Goal: Register for event/course

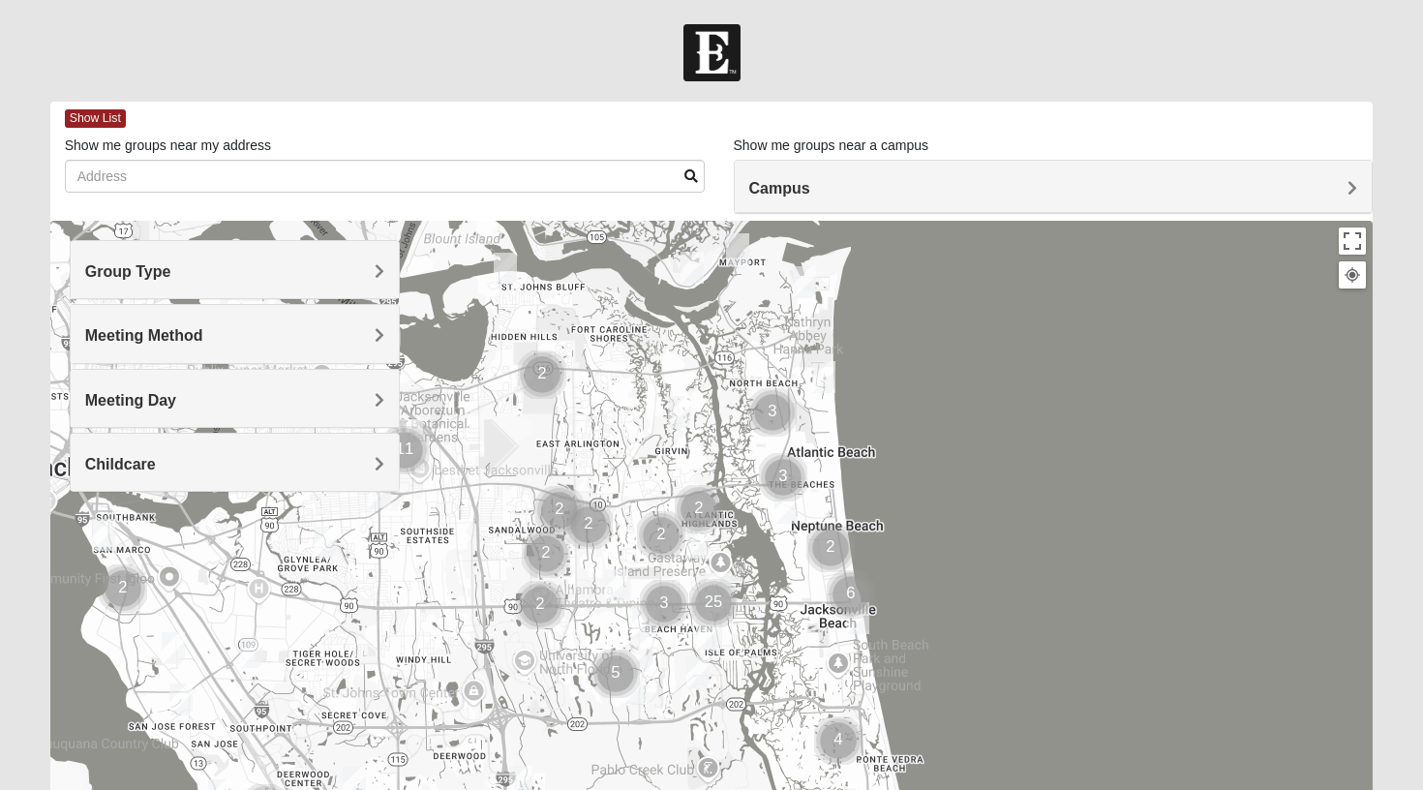
click at [358, 277] on h4 "Group Type" at bounding box center [235, 271] width 300 height 18
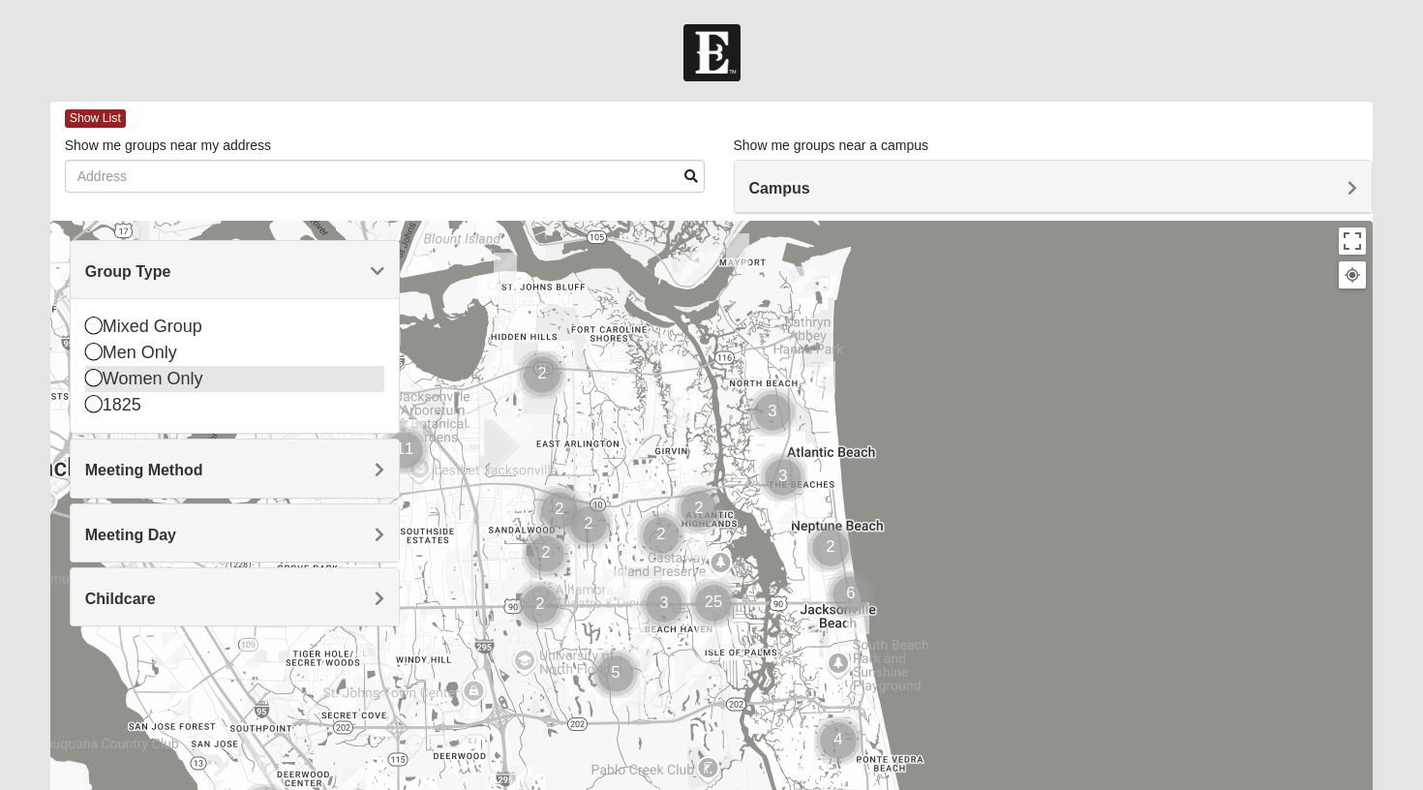
click at [186, 377] on div "Women Only" at bounding box center [235, 379] width 300 height 26
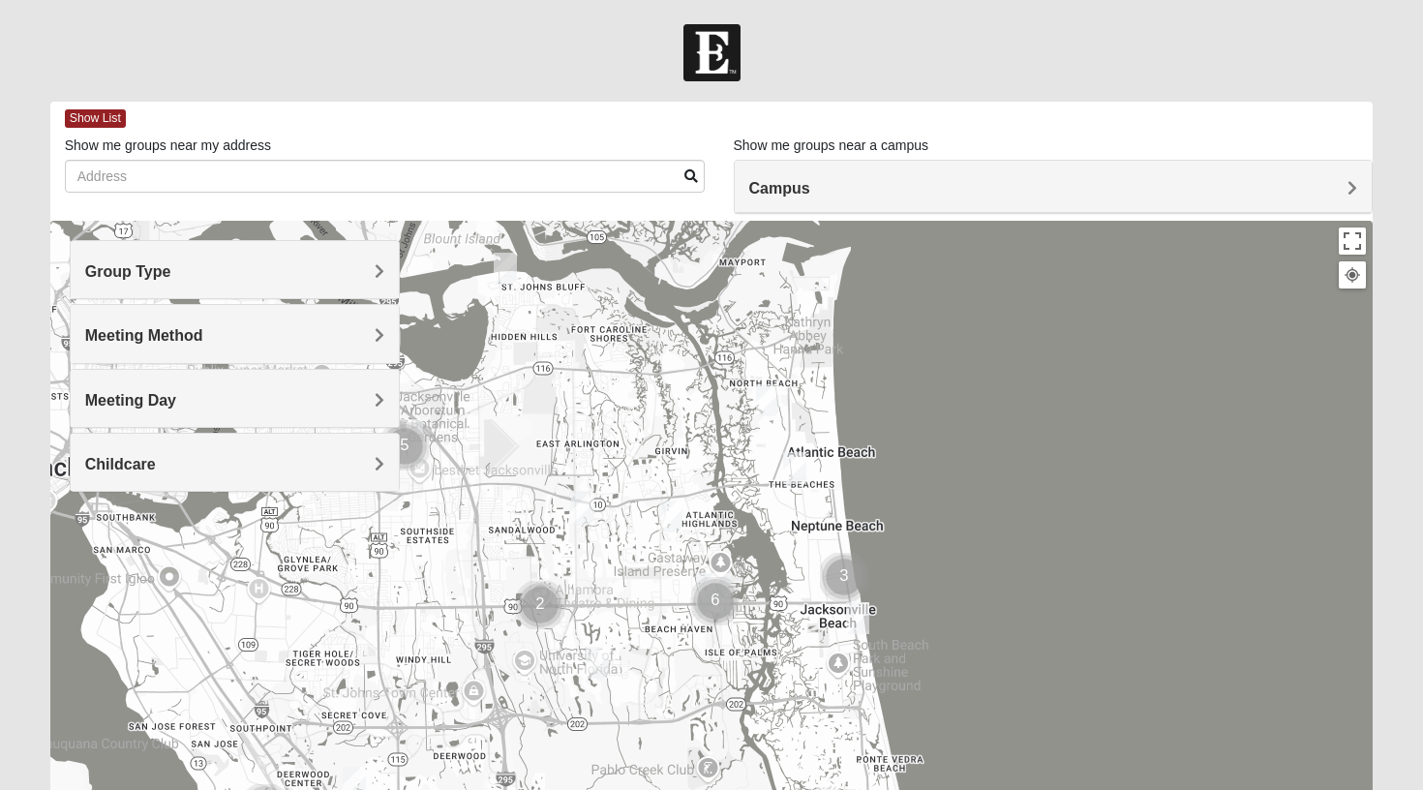
click at [176, 400] on span "Meeting Day" at bounding box center [130, 400] width 91 height 16
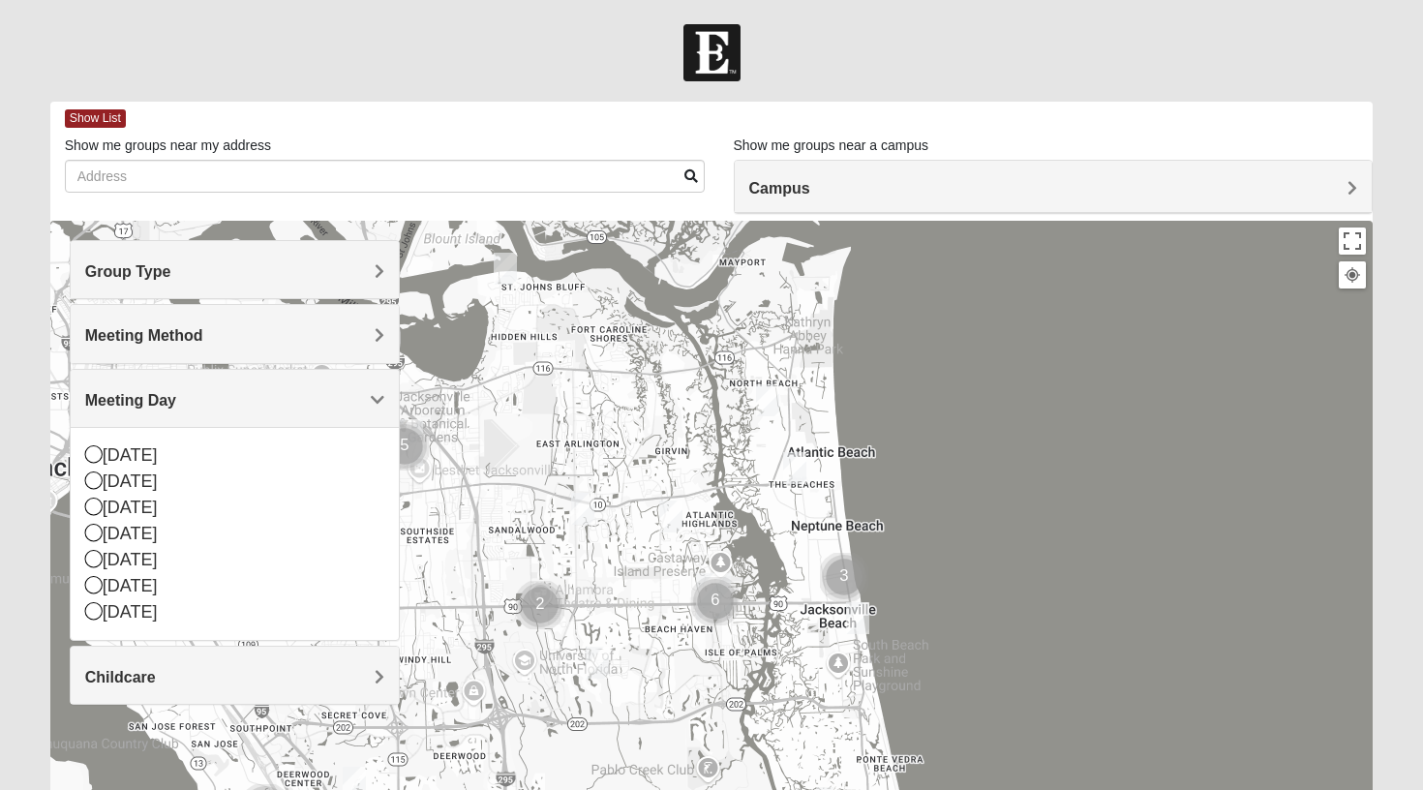
click at [999, 469] on div at bounding box center [711, 608] width 1323 height 774
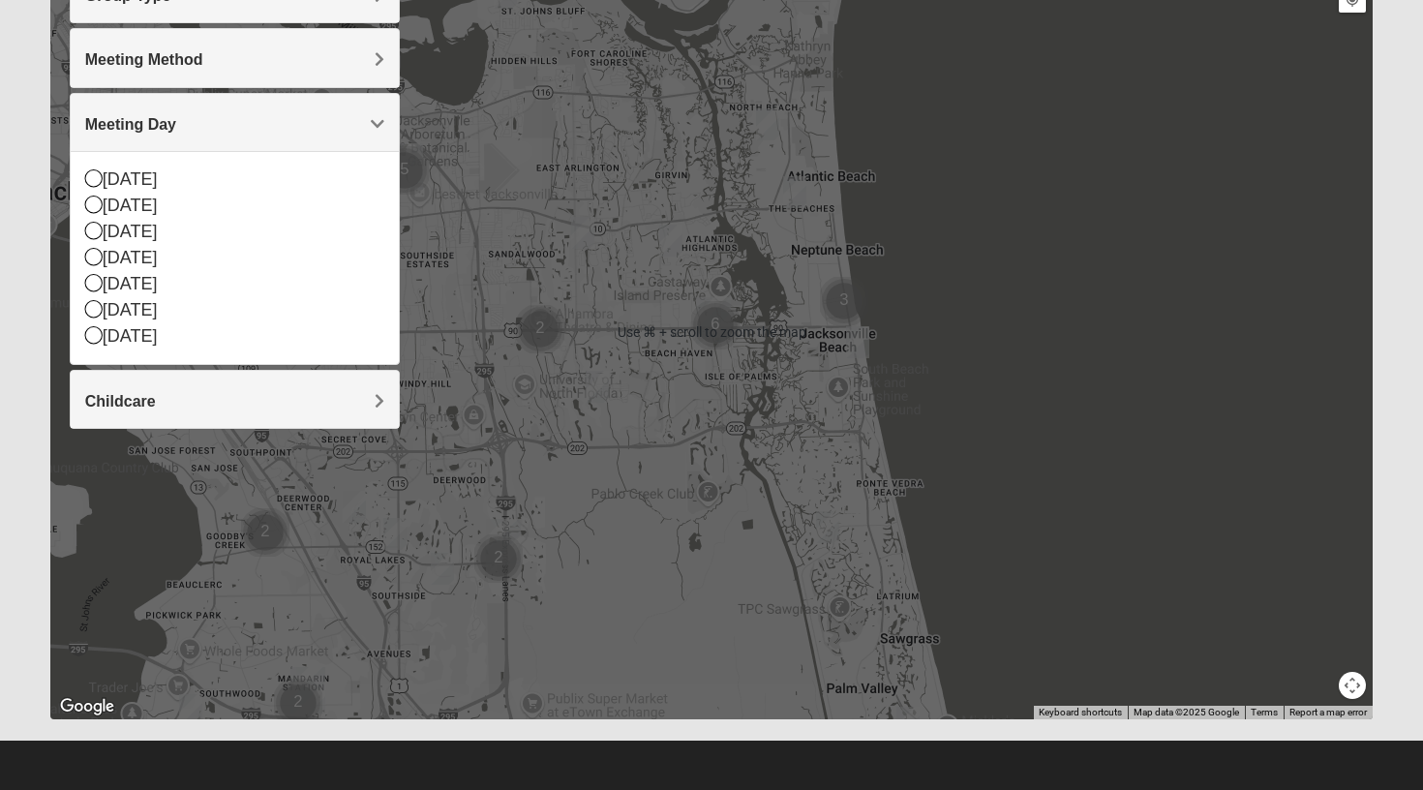
scroll to position [276, 0]
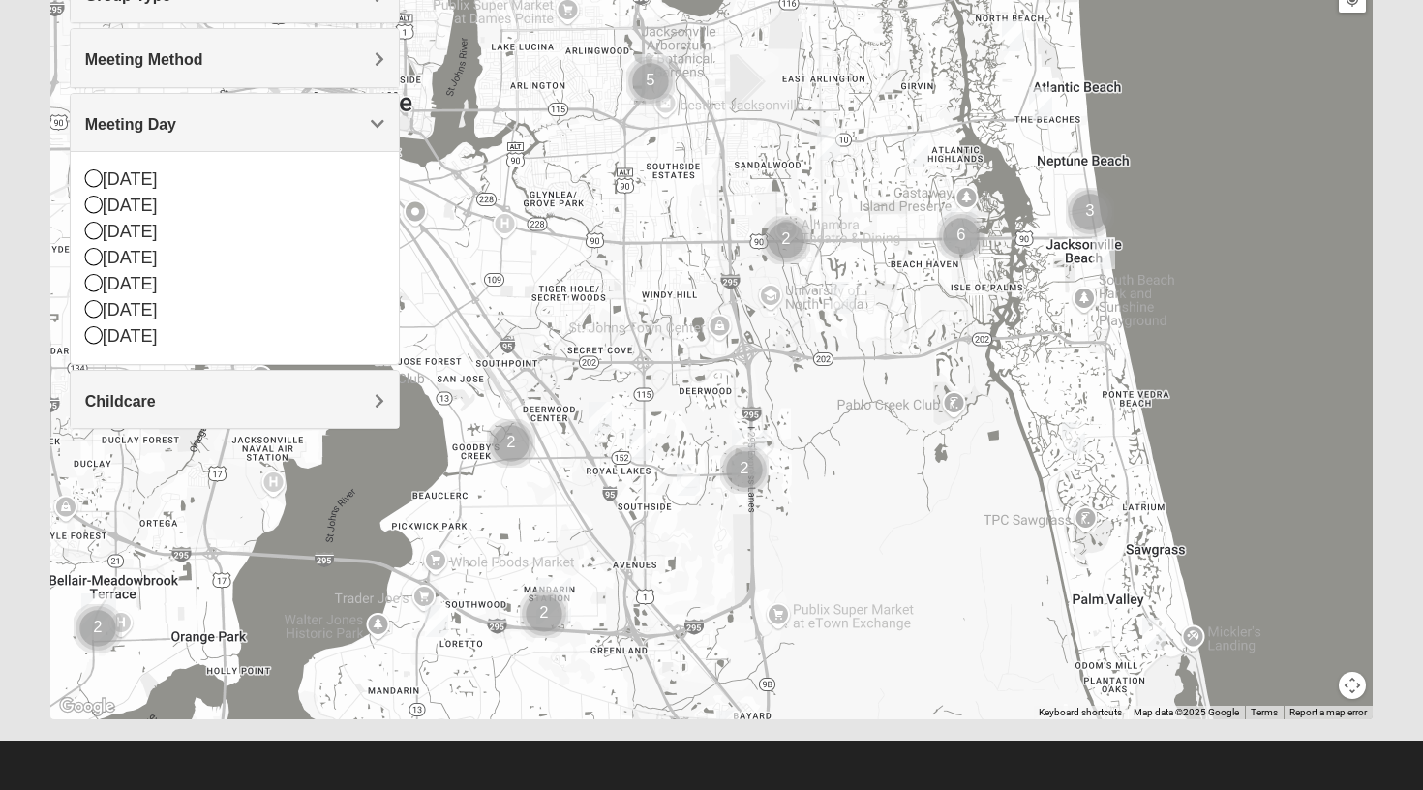
drag, startPoint x: 651, startPoint y: 548, endPoint x: 899, endPoint y: 458, distance: 263.6
click at [899, 458] on div at bounding box center [711, 332] width 1323 height 774
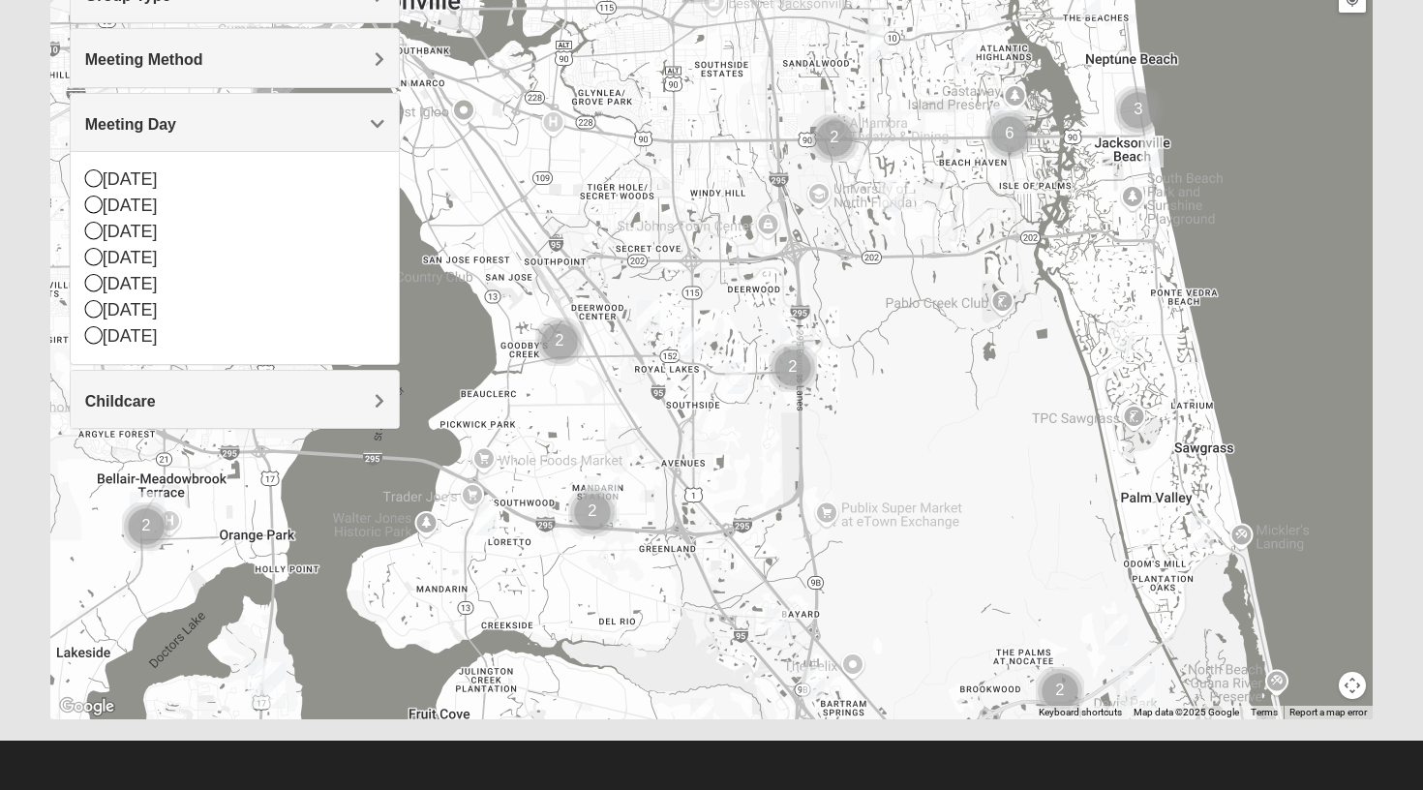
drag, startPoint x: 838, startPoint y: 503, endPoint x: 887, endPoint y: 395, distance: 118.7
click at [887, 395] on div at bounding box center [711, 332] width 1323 height 774
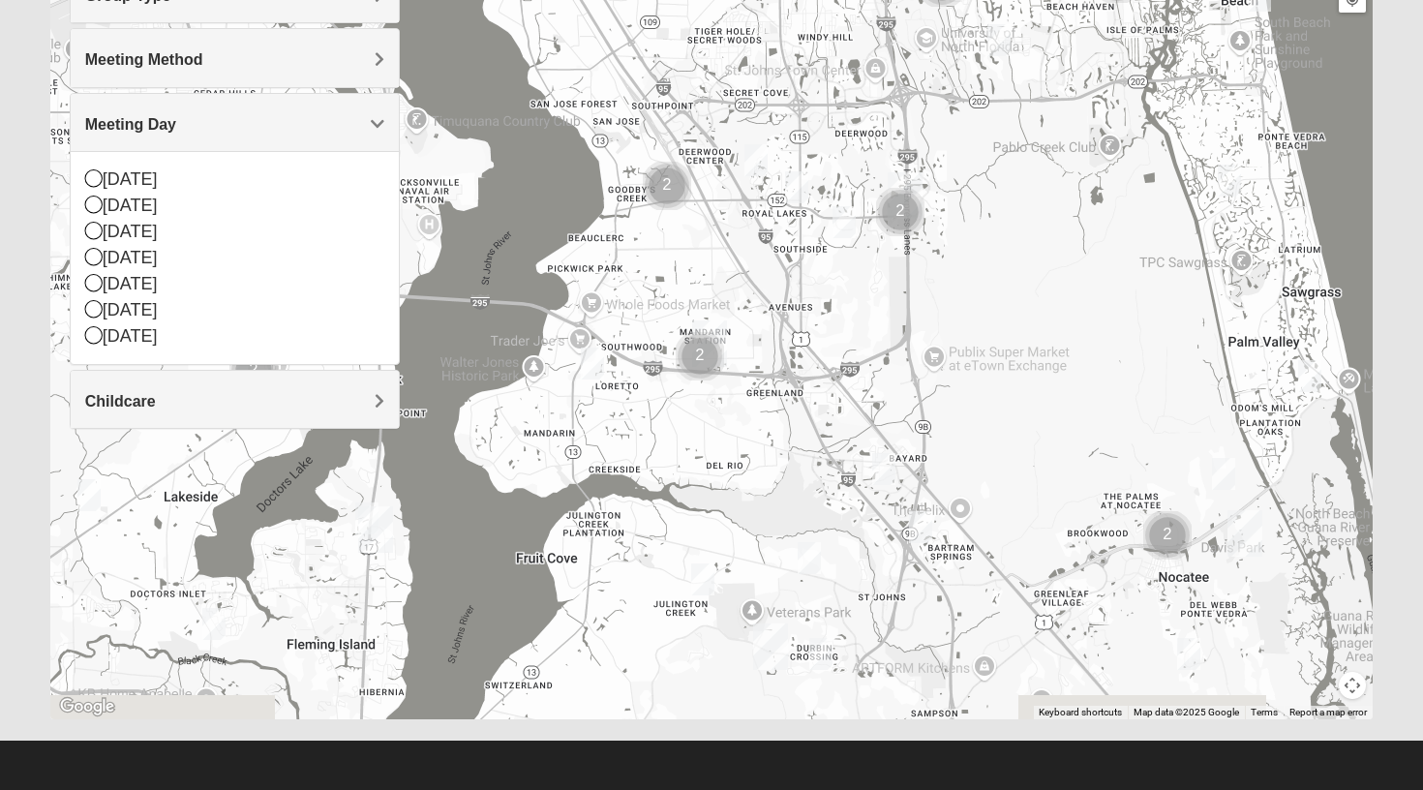
drag, startPoint x: 833, startPoint y: 469, endPoint x: 951, endPoint y: 318, distance: 191.1
click at [950, 318] on div at bounding box center [711, 332] width 1323 height 774
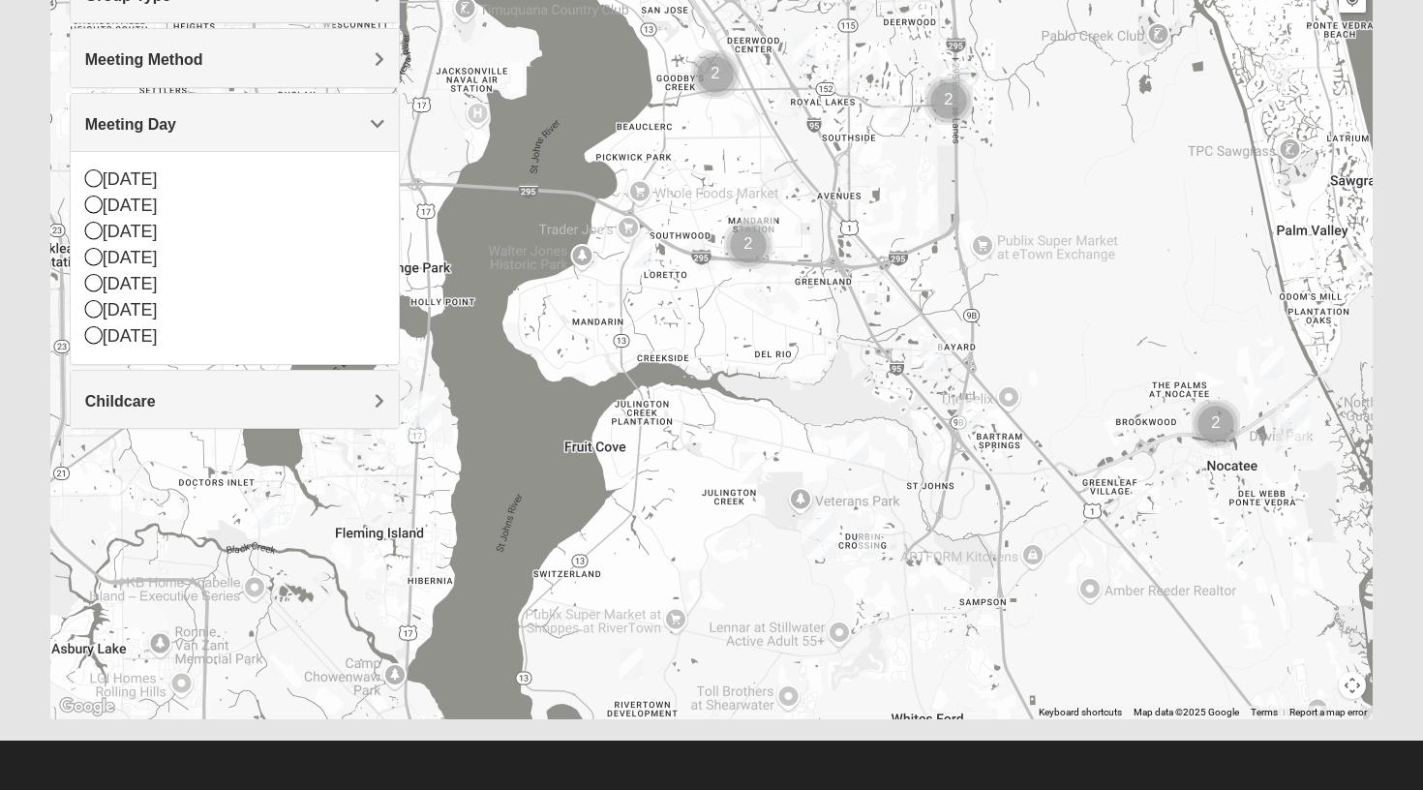
drag, startPoint x: 920, startPoint y: 469, endPoint x: 957, endPoint y: 359, distance: 116.6
click at [956, 359] on div at bounding box center [711, 332] width 1323 height 774
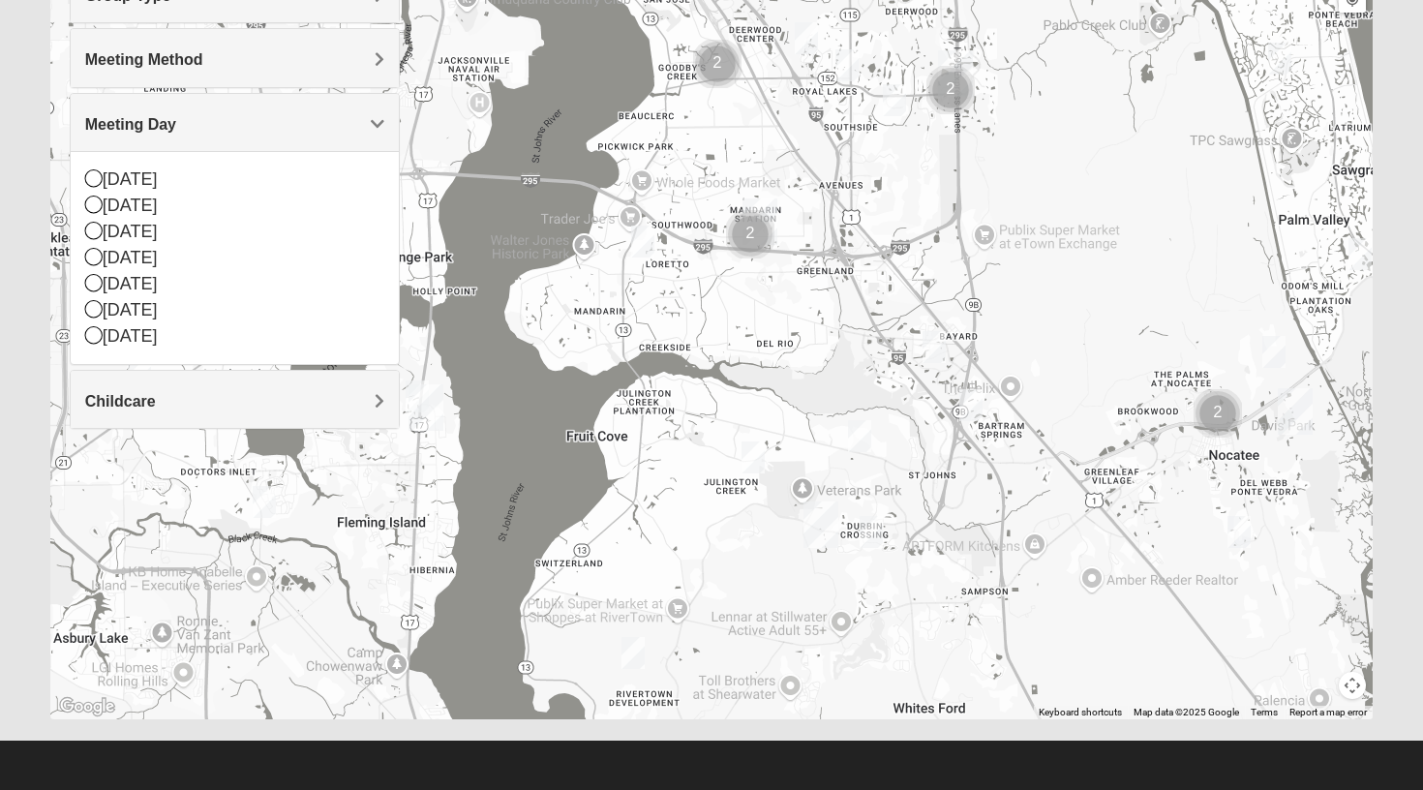
click at [870, 529] on img "Womens Pline 32259" at bounding box center [871, 532] width 23 height 32
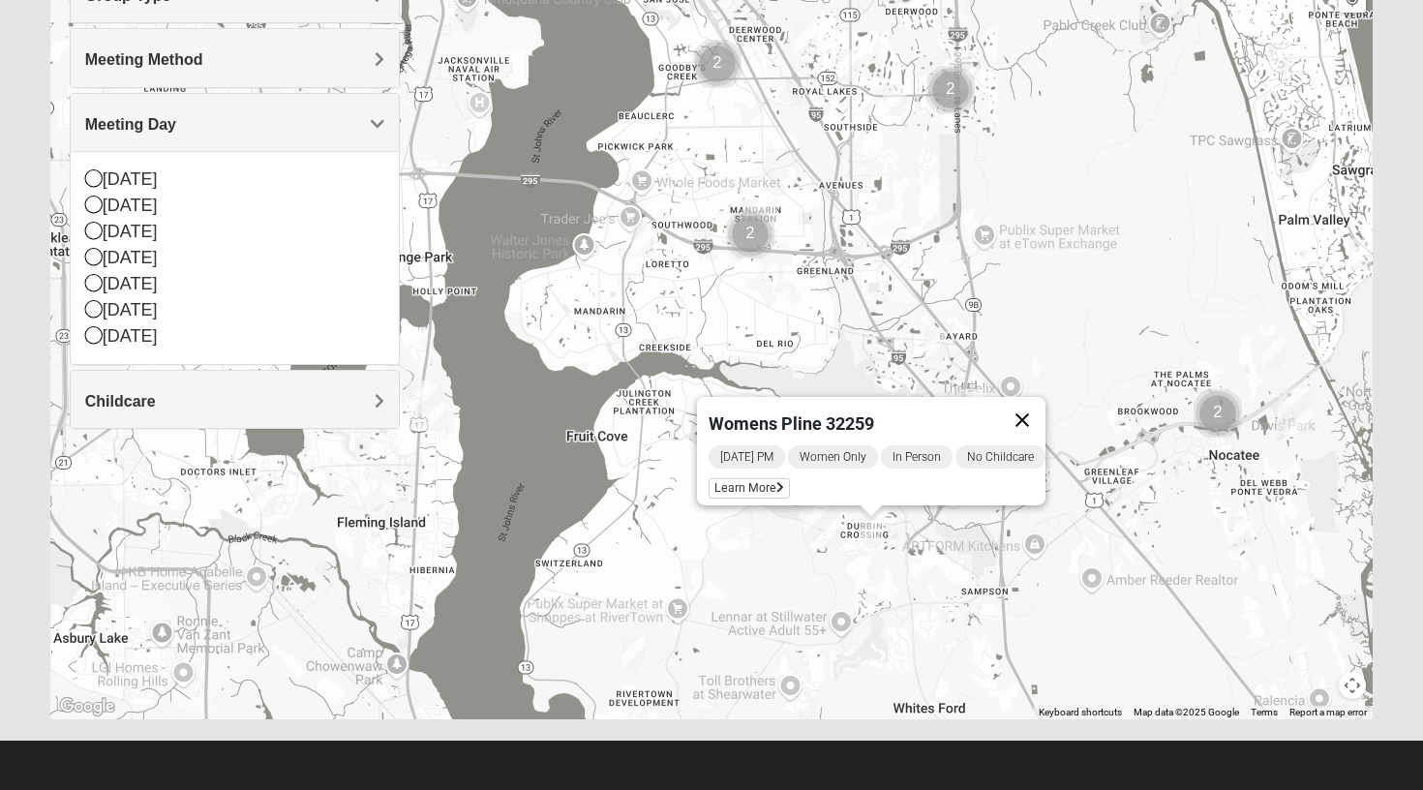
click at [1038, 409] on button "Close" at bounding box center [1022, 420] width 46 height 46
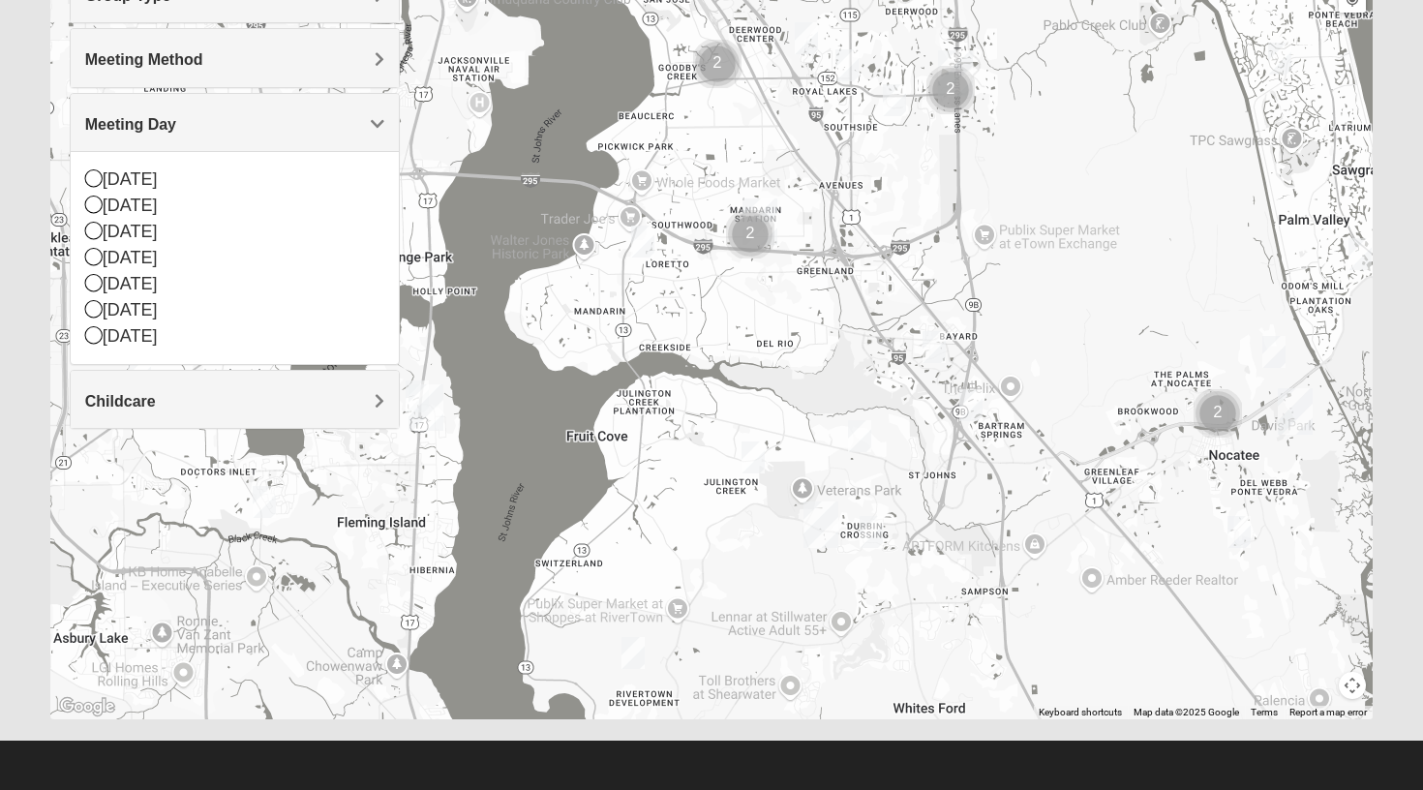
click at [756, 463] on img "Womens Iliff 32259" at bounding box center [752, 457] width 23 height 32
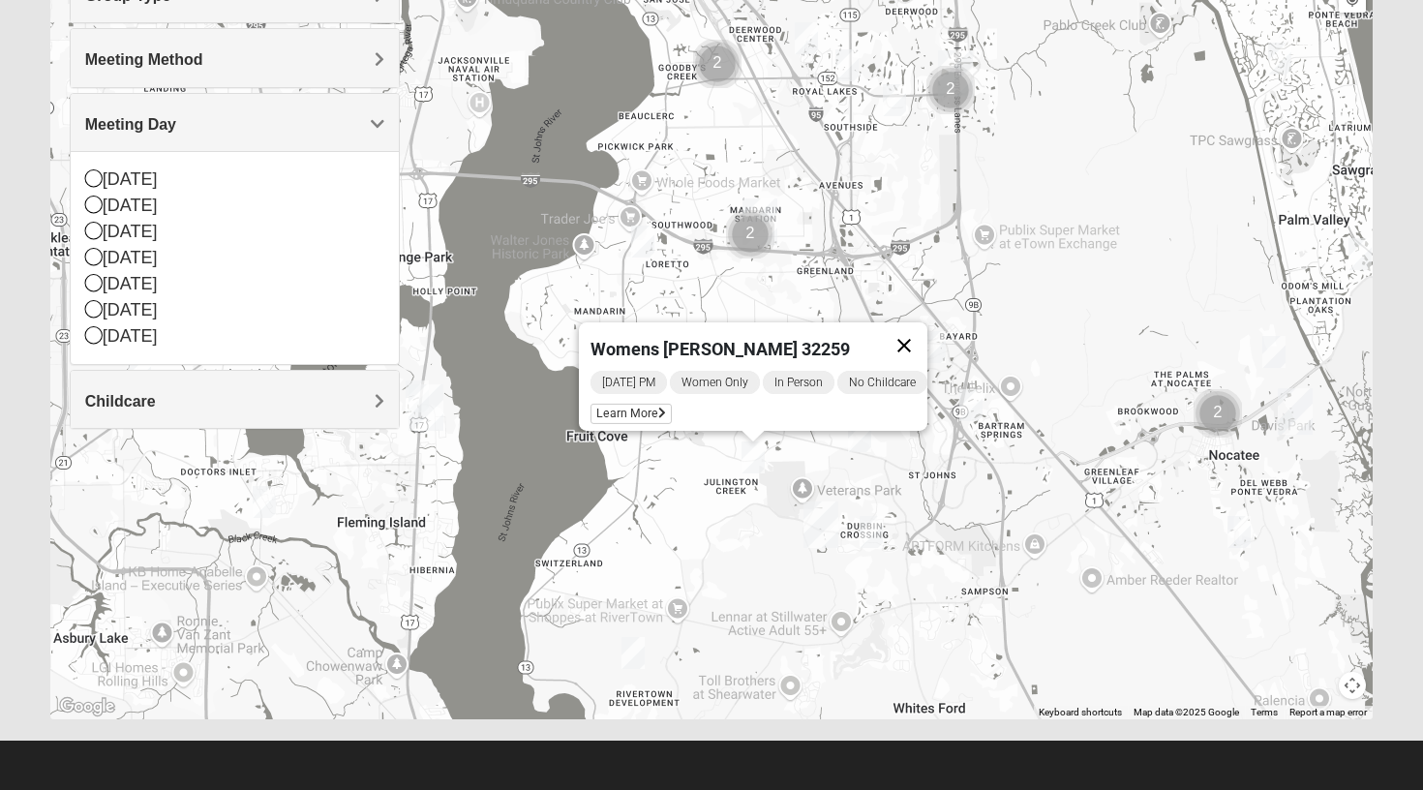
click at [916, 329] on button "Close" at bounding box center [904, 345] width 46 height 46
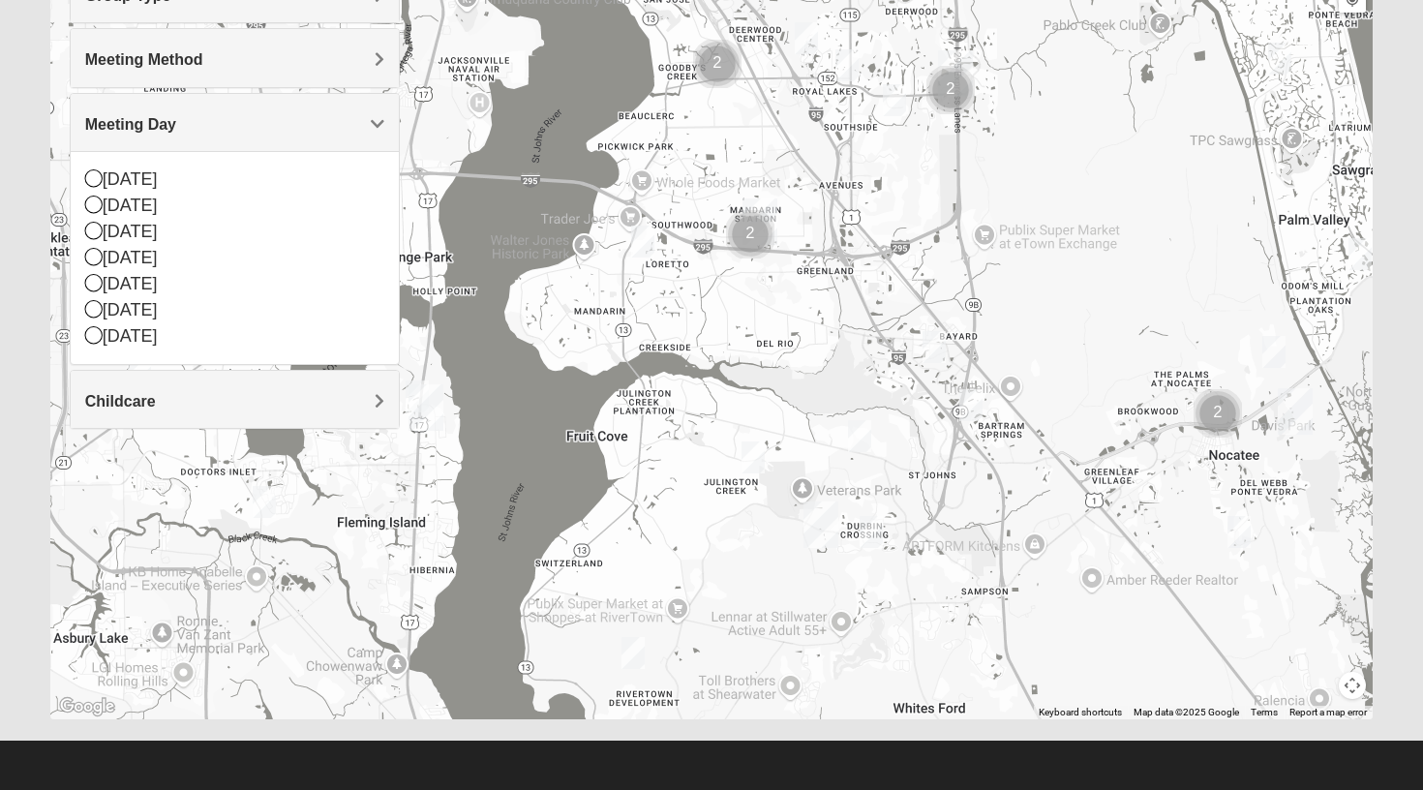
click at [859, 438] on img "Womens Urbanski 32259" at bounding box center [859, 436] width 23 height 32
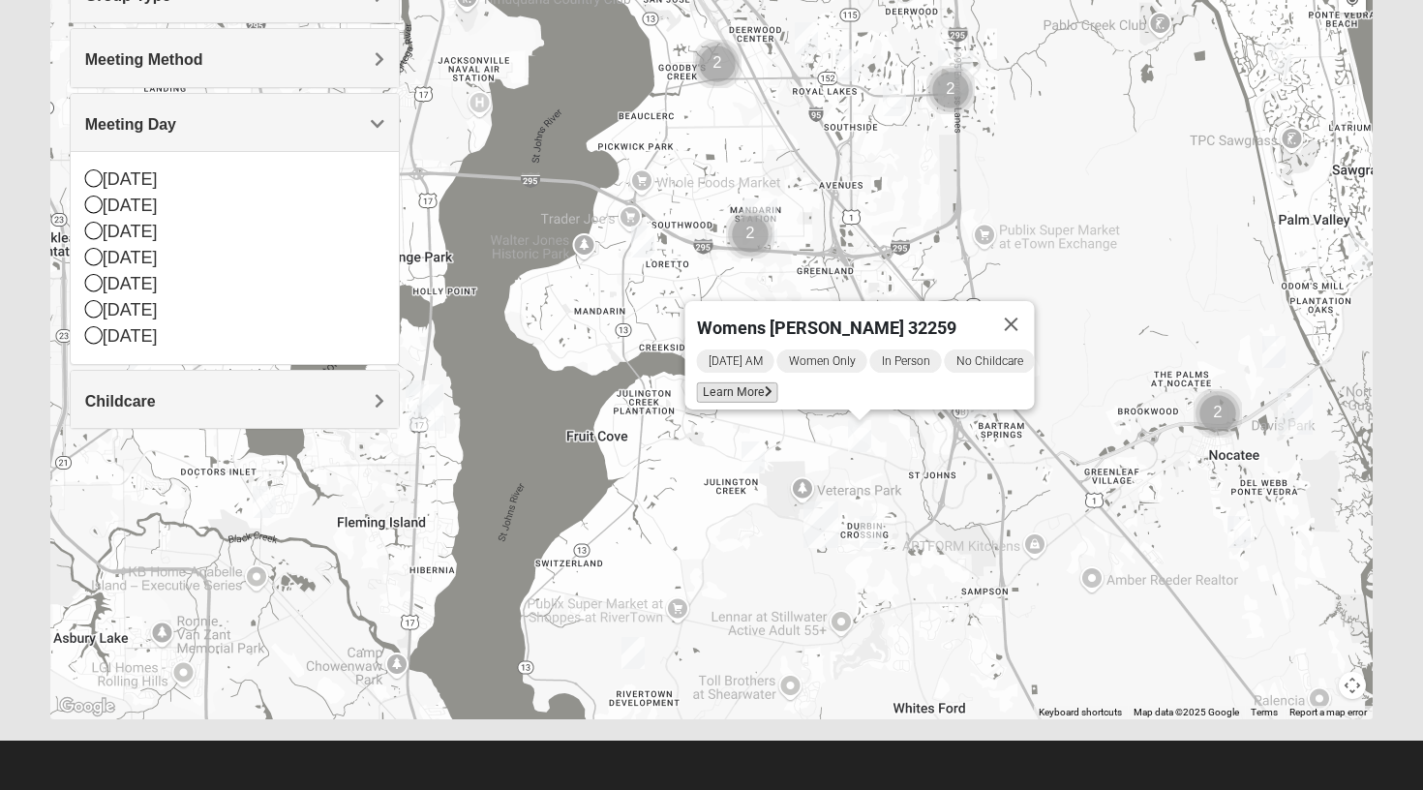
click at [742, 382] on span "Learn More" at bounding box center [737, 392] width 81 height 20
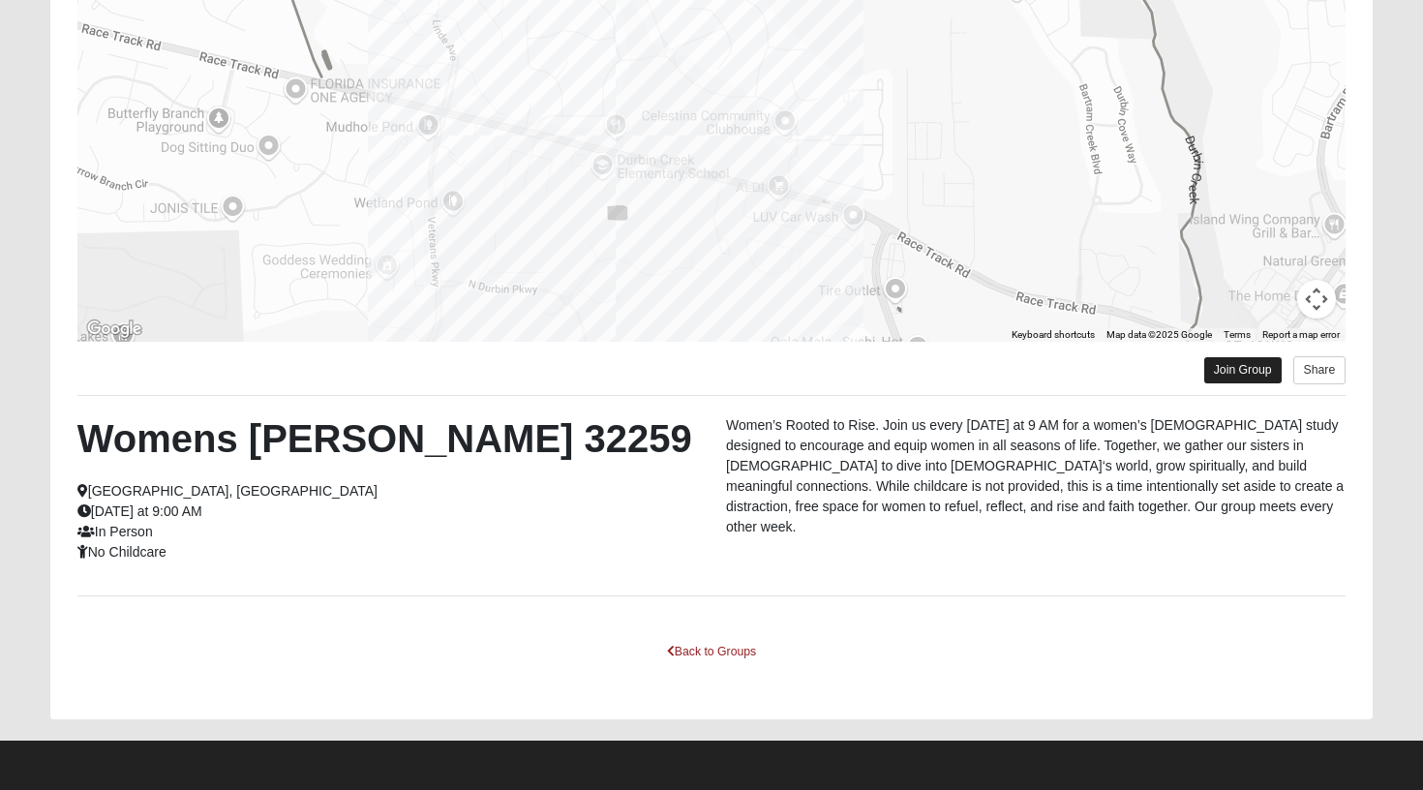
click at [1231, 376] on link "Join Group" at bounding box center [1242, 370] width 77 height 26
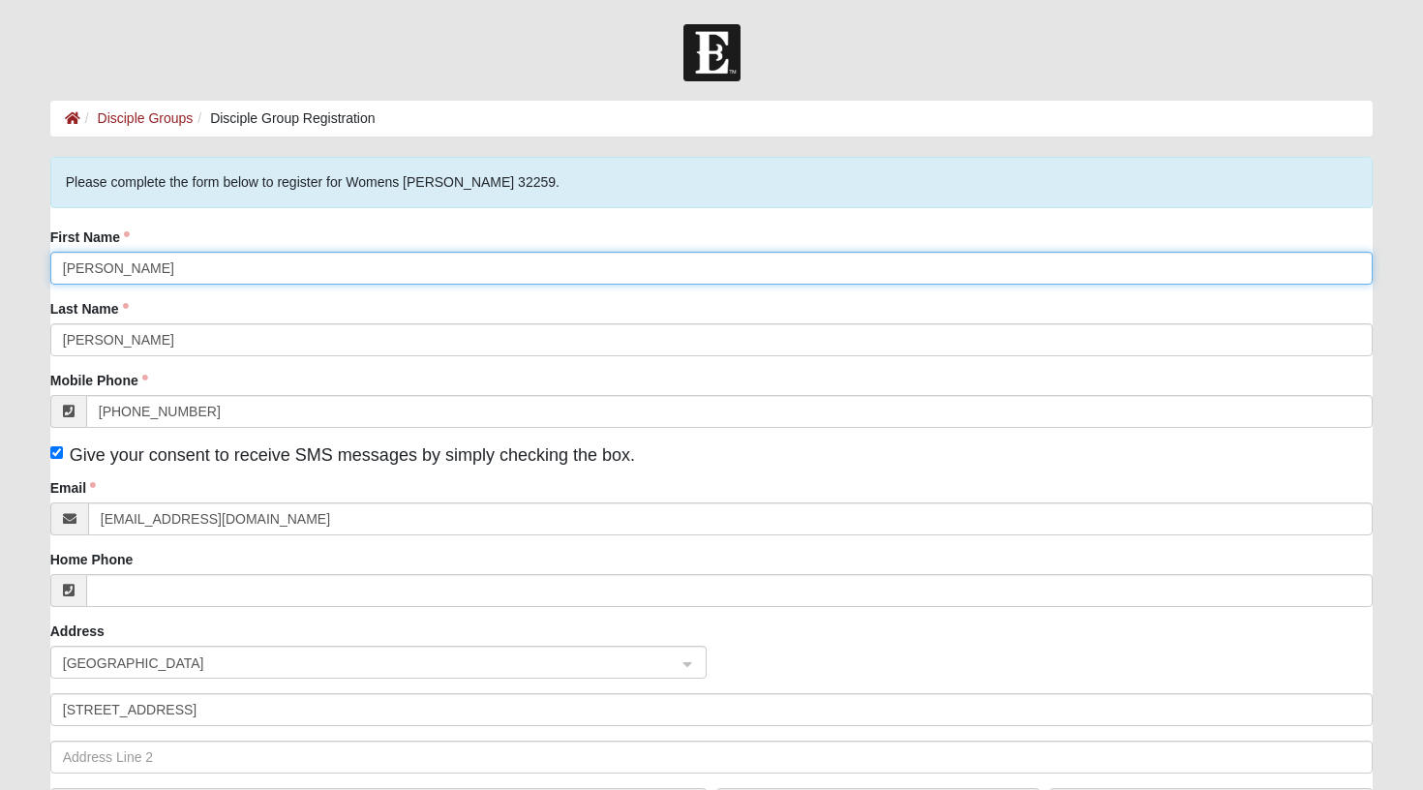
click at [117, 269] on input "Wally" at bounding box center [711, 268] width 1323 height 33
type input "Jo"
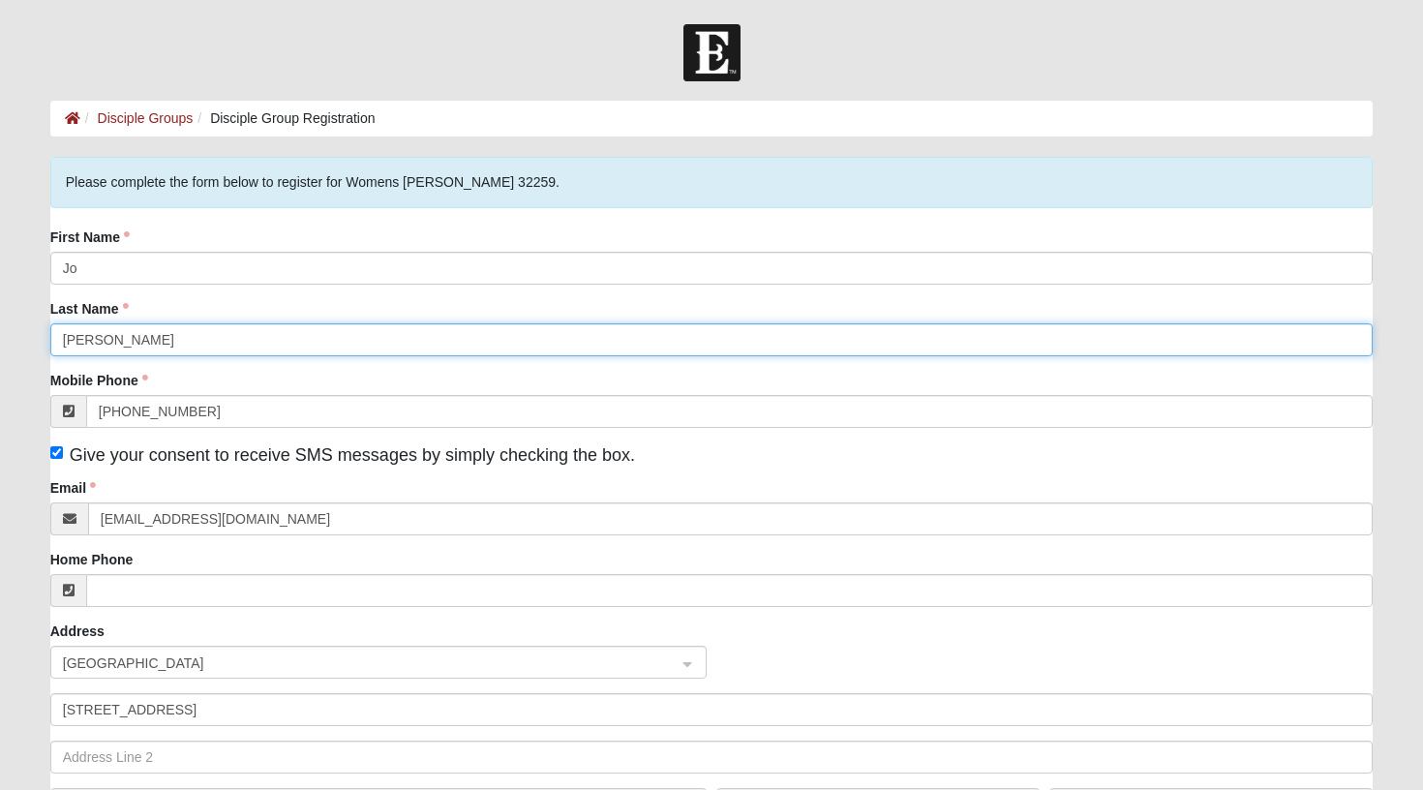
type input "Miller"
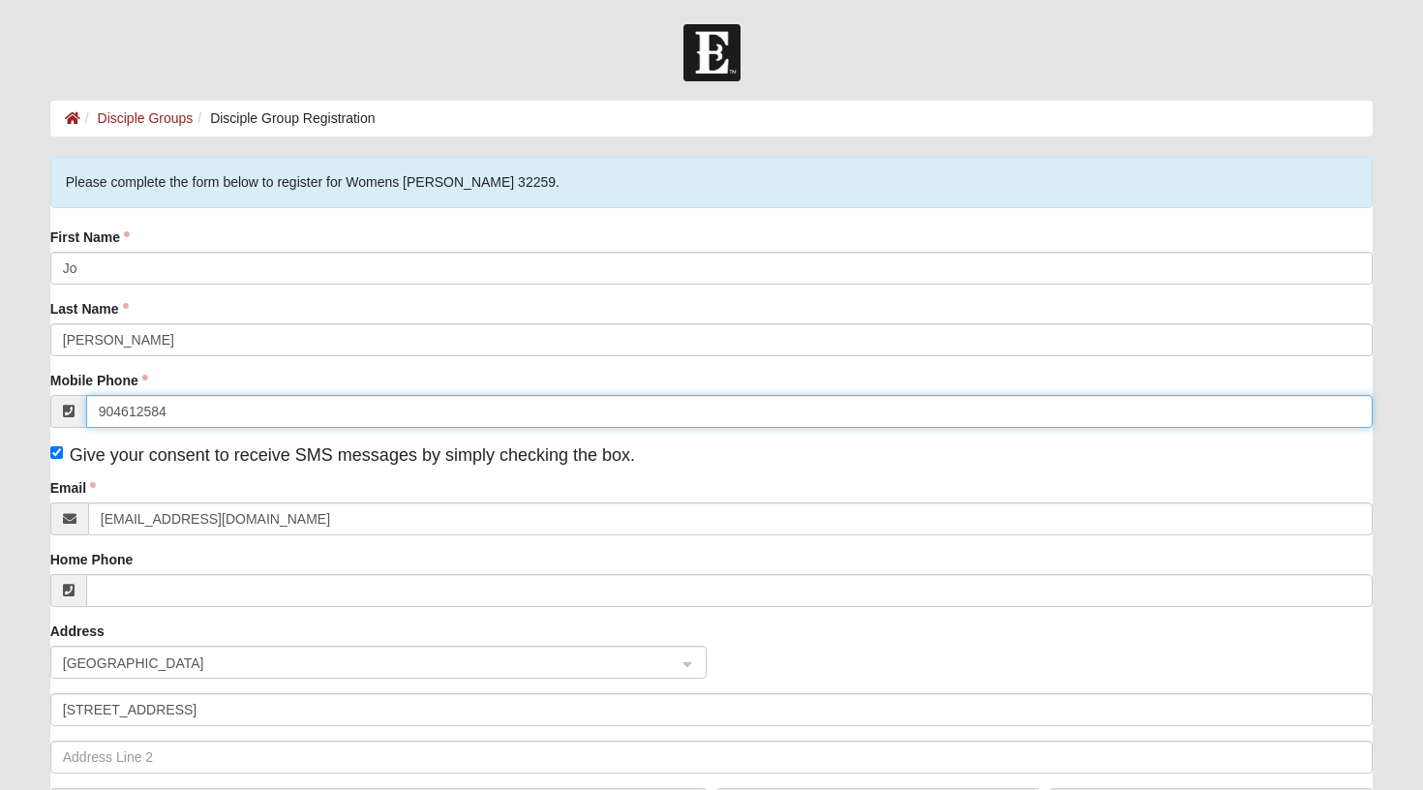
type input "(904) 612-5845"
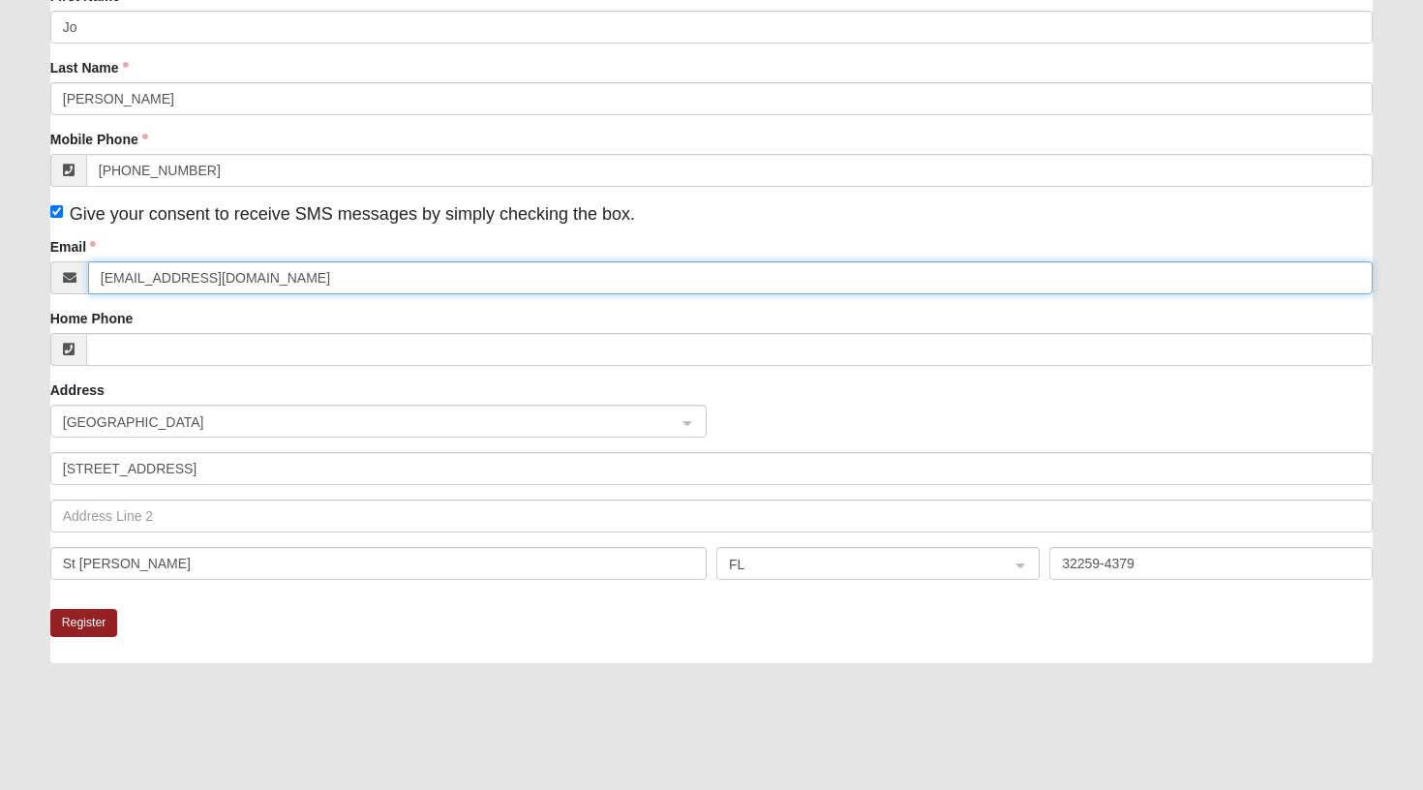
scroll to position [243, 0]
type input "jomiller@nasoco.com"
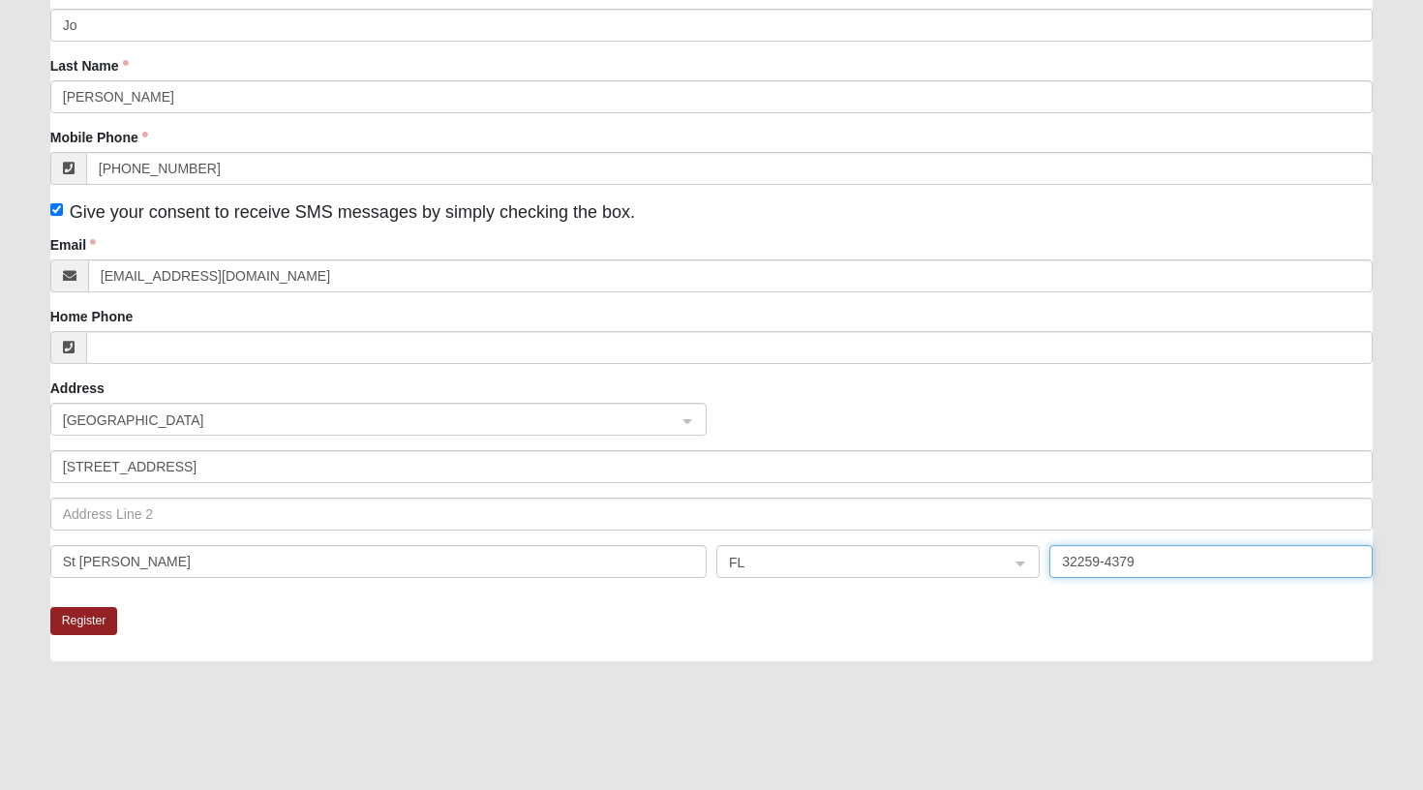
click at [1131, 558] on input "32259-4379" at bounding box center [1210, 561] width 323 height 33
click at [85, 616] on button "Register" at bounding box center [84, 621] width 68 height 28
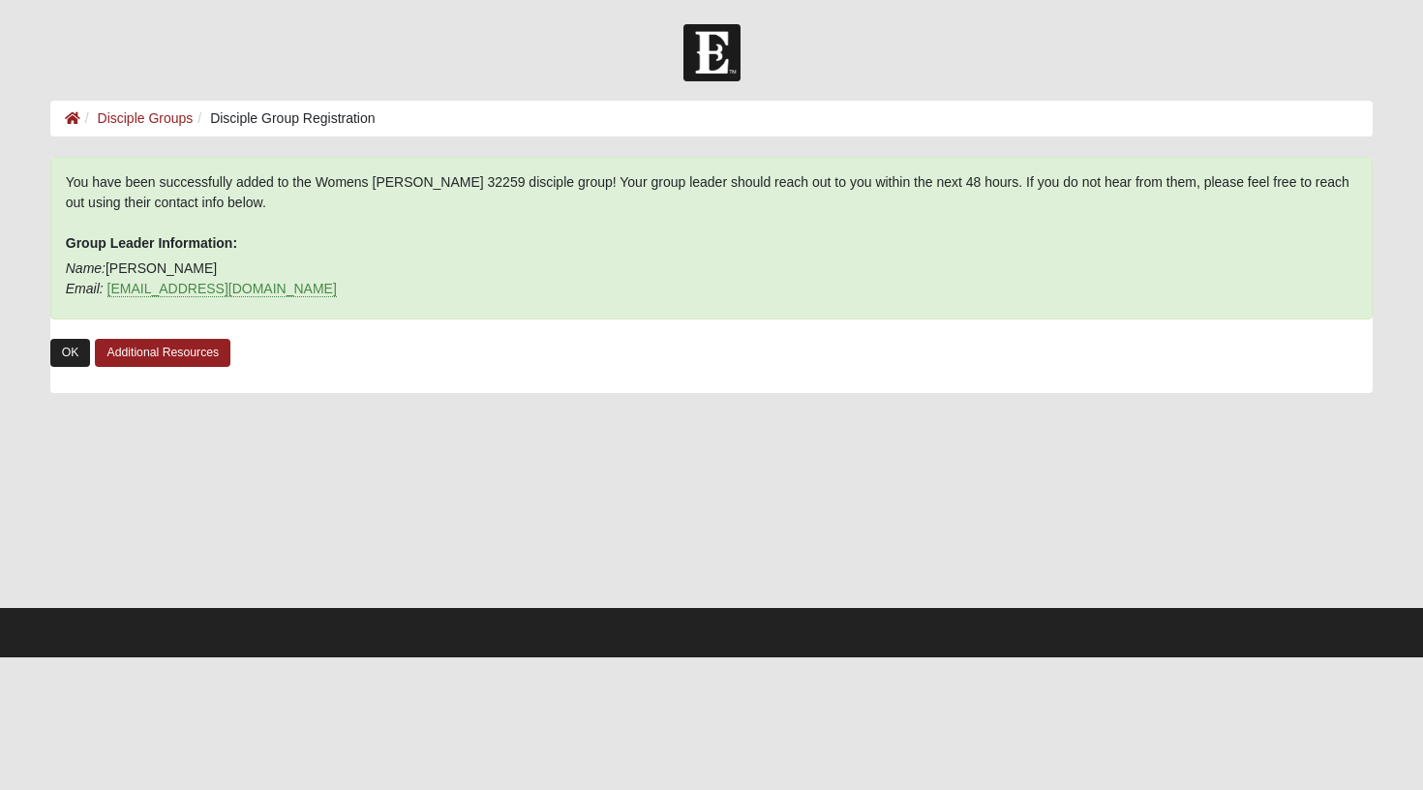
click at [75, 357] on link "OK" at bounding box center [70, 353] width 41 height 28
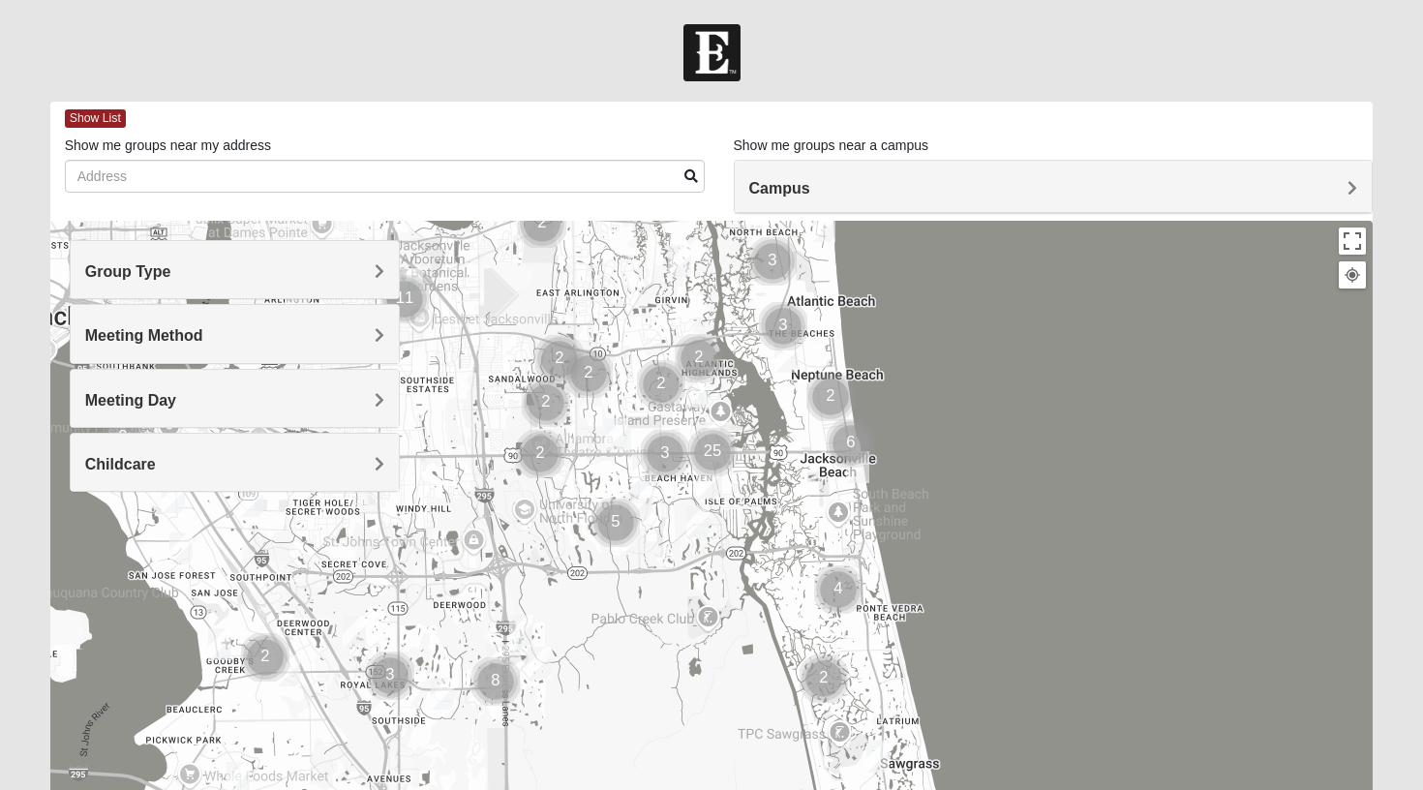
drag, startPoint x: 561, startPoint y: 683, endPoint x: 563, endPoint y: 483, distance: 200.4
click at [562, 482] on div at bounding box center [711, 608] width 1323 height 774
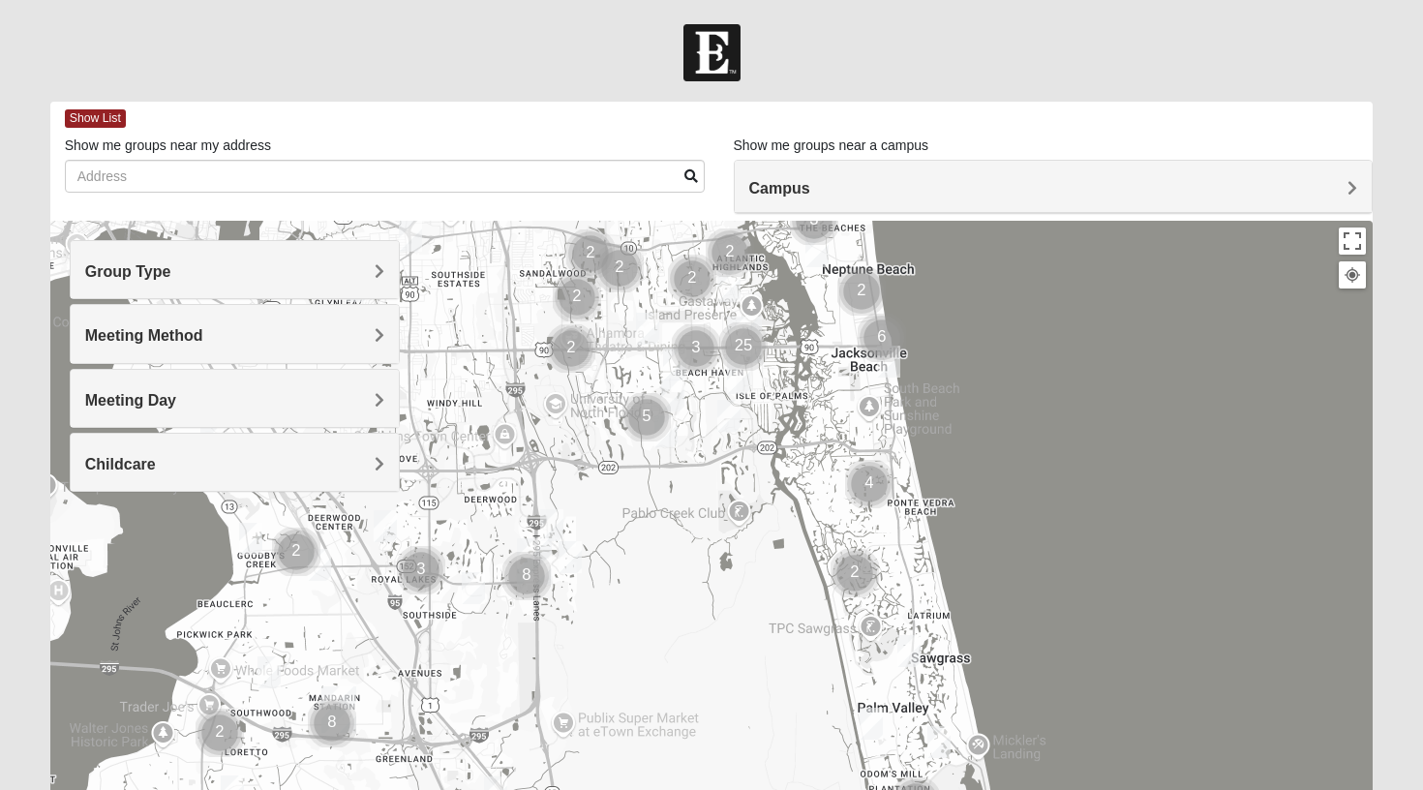
drag, startPoint x: 585, startPoint y: 607, endPoint x: 672, endPoint y: 449, distance: 180.2
click at [672, 449] on div at bounding box center [711, 608] width 1323 height 774
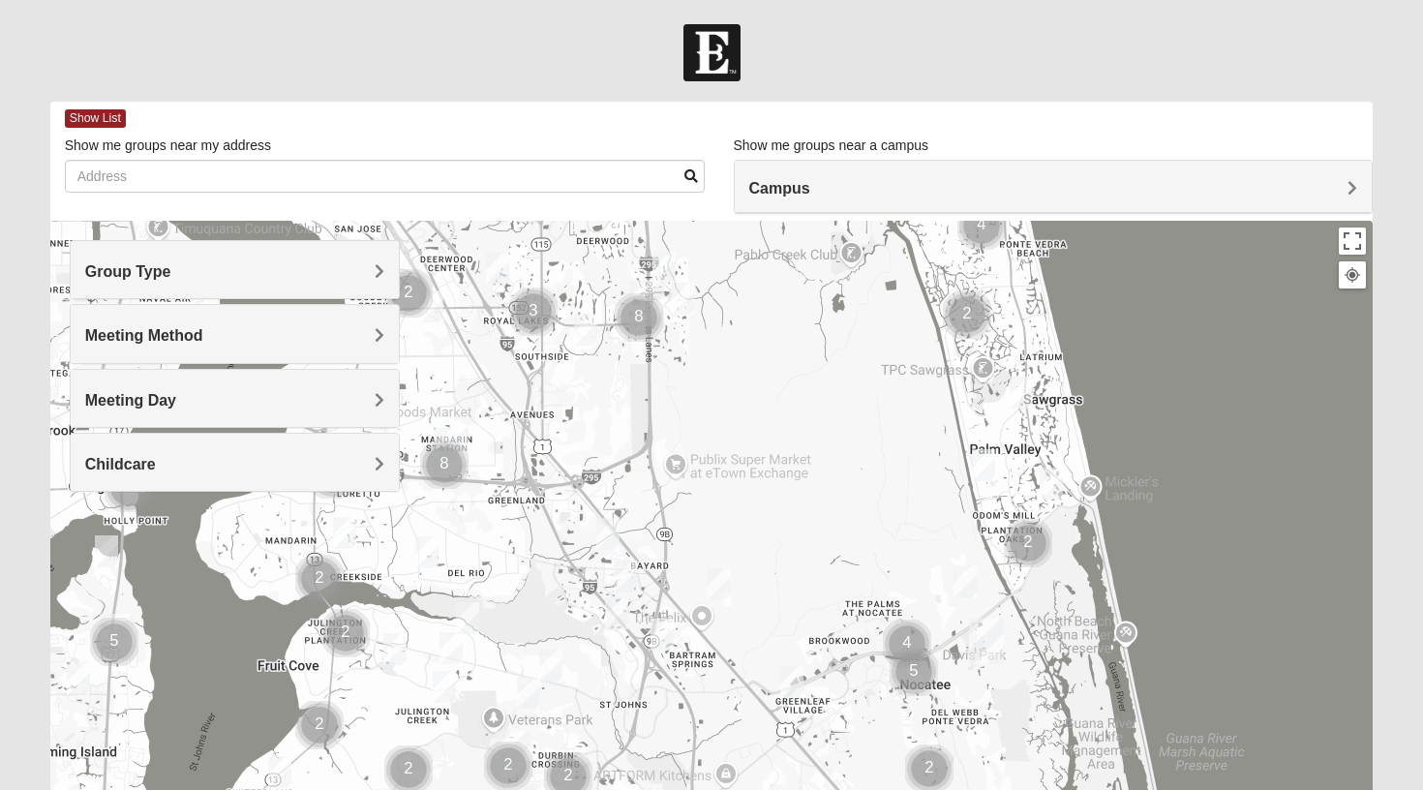
drag, startPoint x: 593, startPoint y: 652, endPoint x: 658, endPoint y: 466, distance: 197.7
click at [658, 467] on div at bounding box center [711, 608] width 1323 height 774
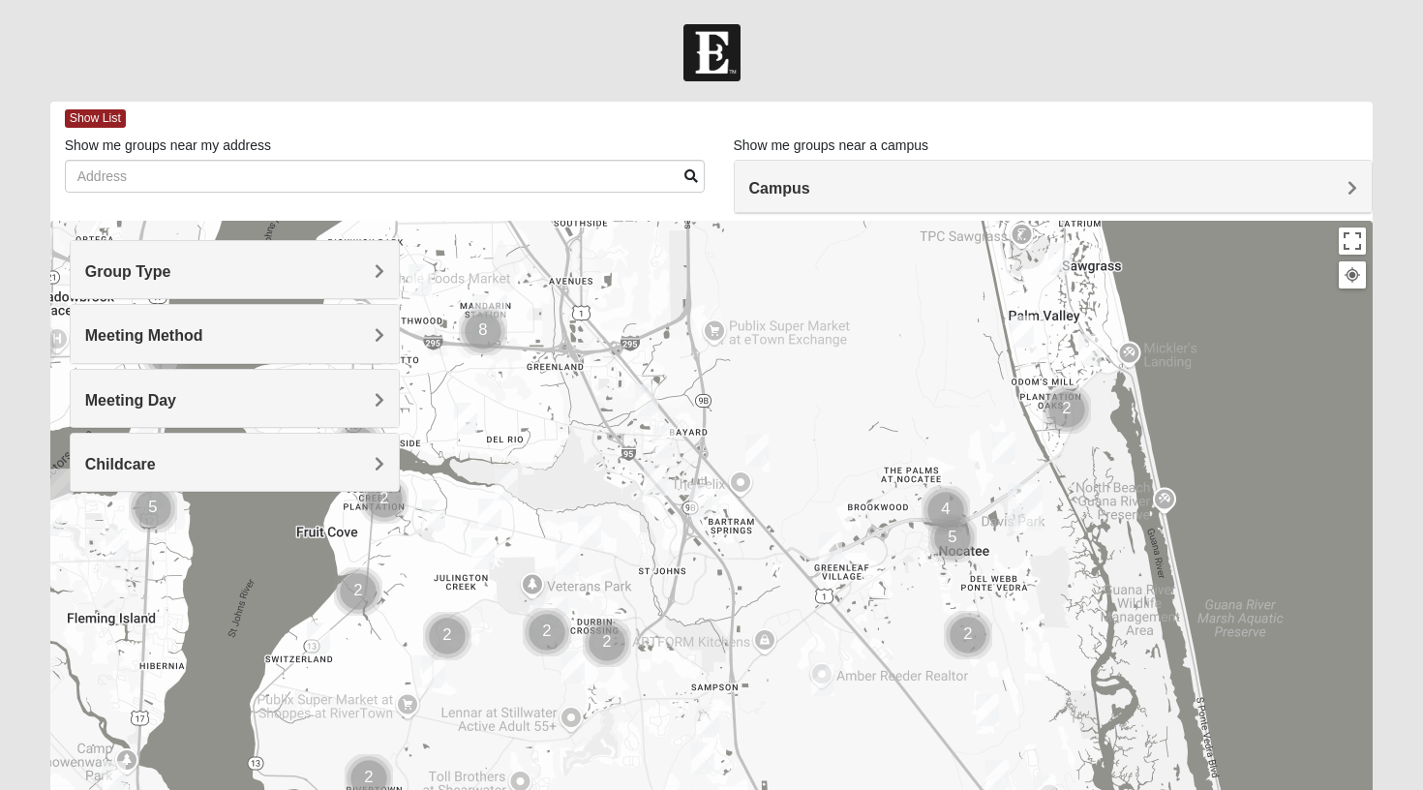
drag, startPoint x: 638, startPoint y: 557, endPoint x: 660, endPoint y: 463, distance: 96.5
click at [660, 464] on img "Online Mixed Krause/Chasten 32258" at bounding box center [655, 480] width 23 height 32
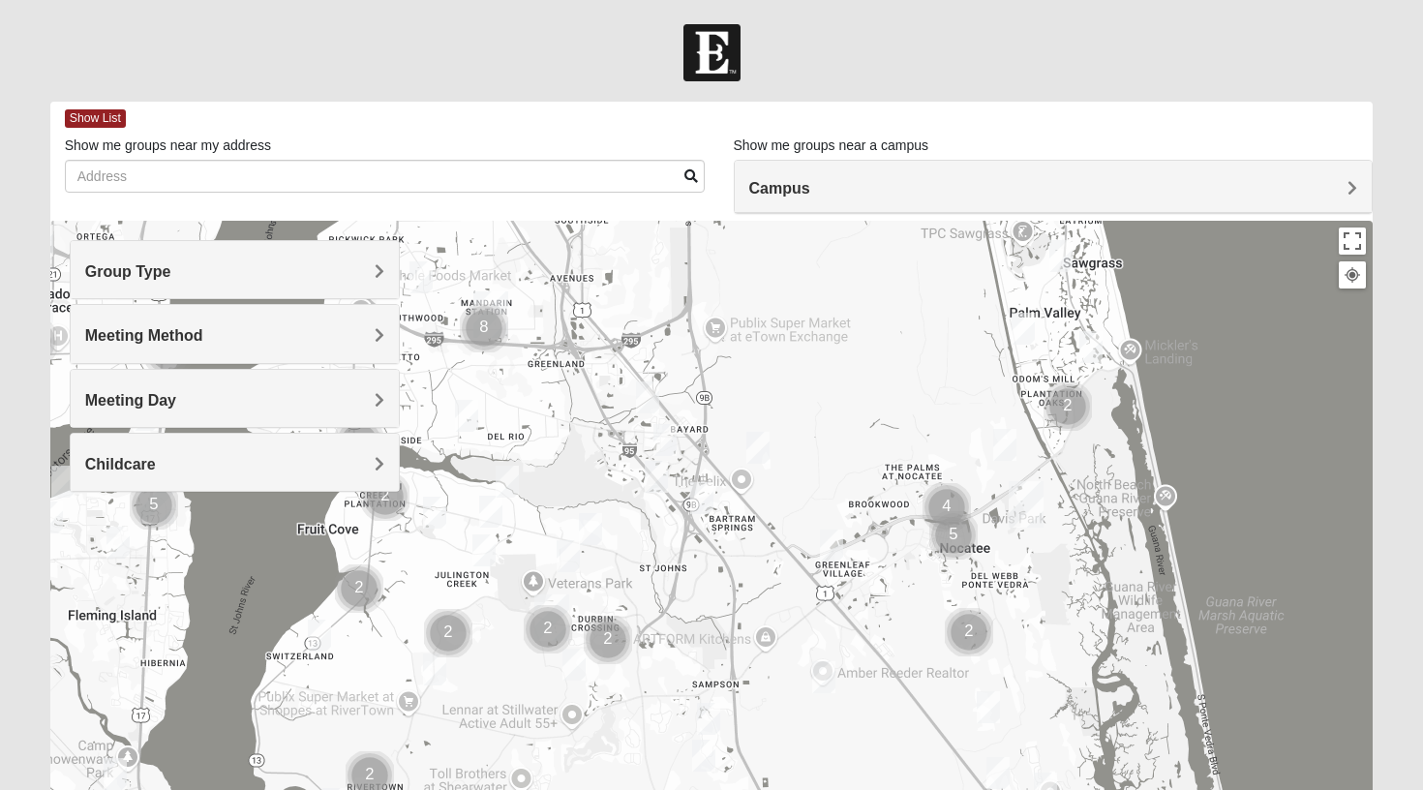
click at [552, 629] on img "Cluster of 2 groups" at bounding box center [548, 629] width 48 height 48
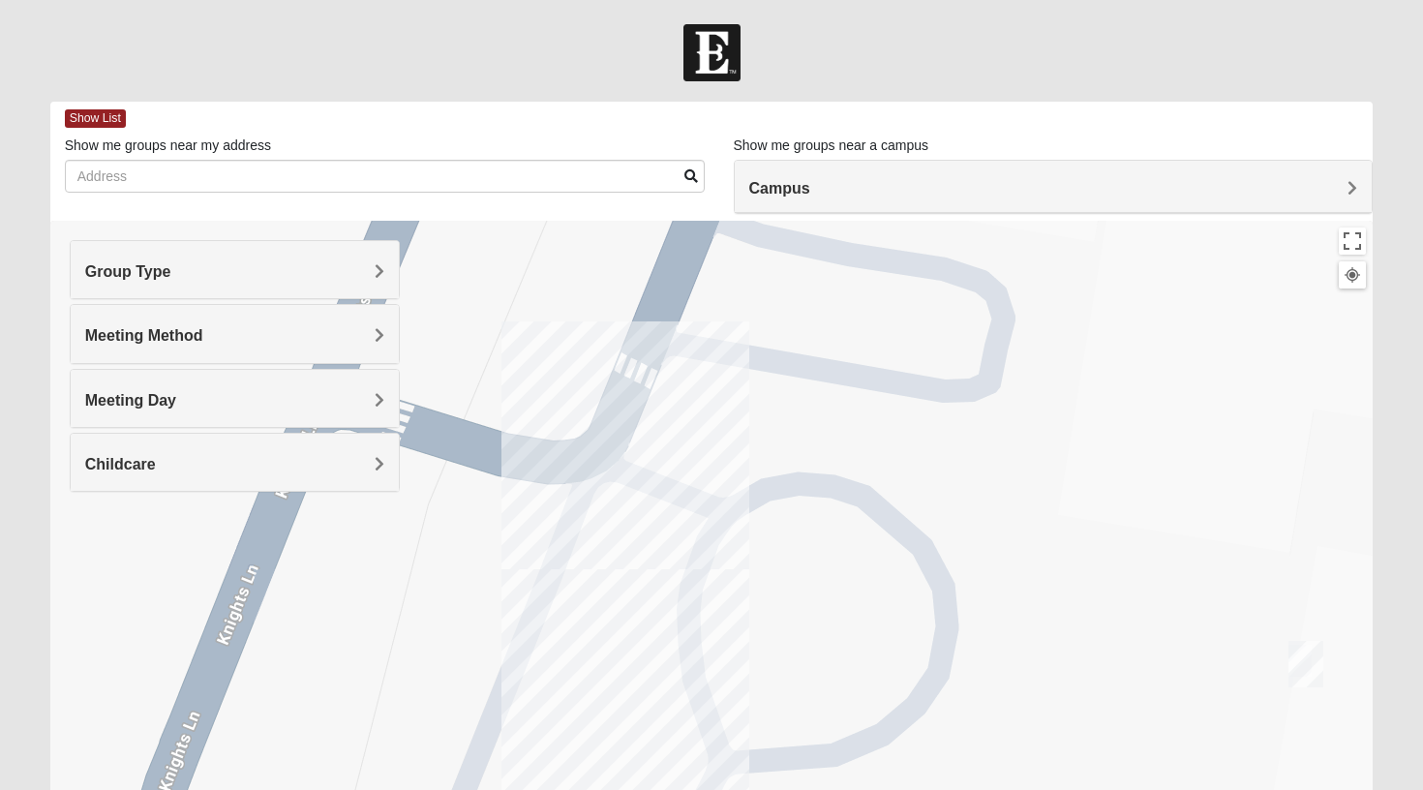
drag, startPoint x: 1192, startPoint y: 368, endPoint x: 1275, endPoint y: 135, distance: 247.7
click at [1274, 136] on div "Show List Loading Groups Keywords Filter Additional Filters Campus Arlington Ba…" at bounding box center [711, 548] width 1323 height 893
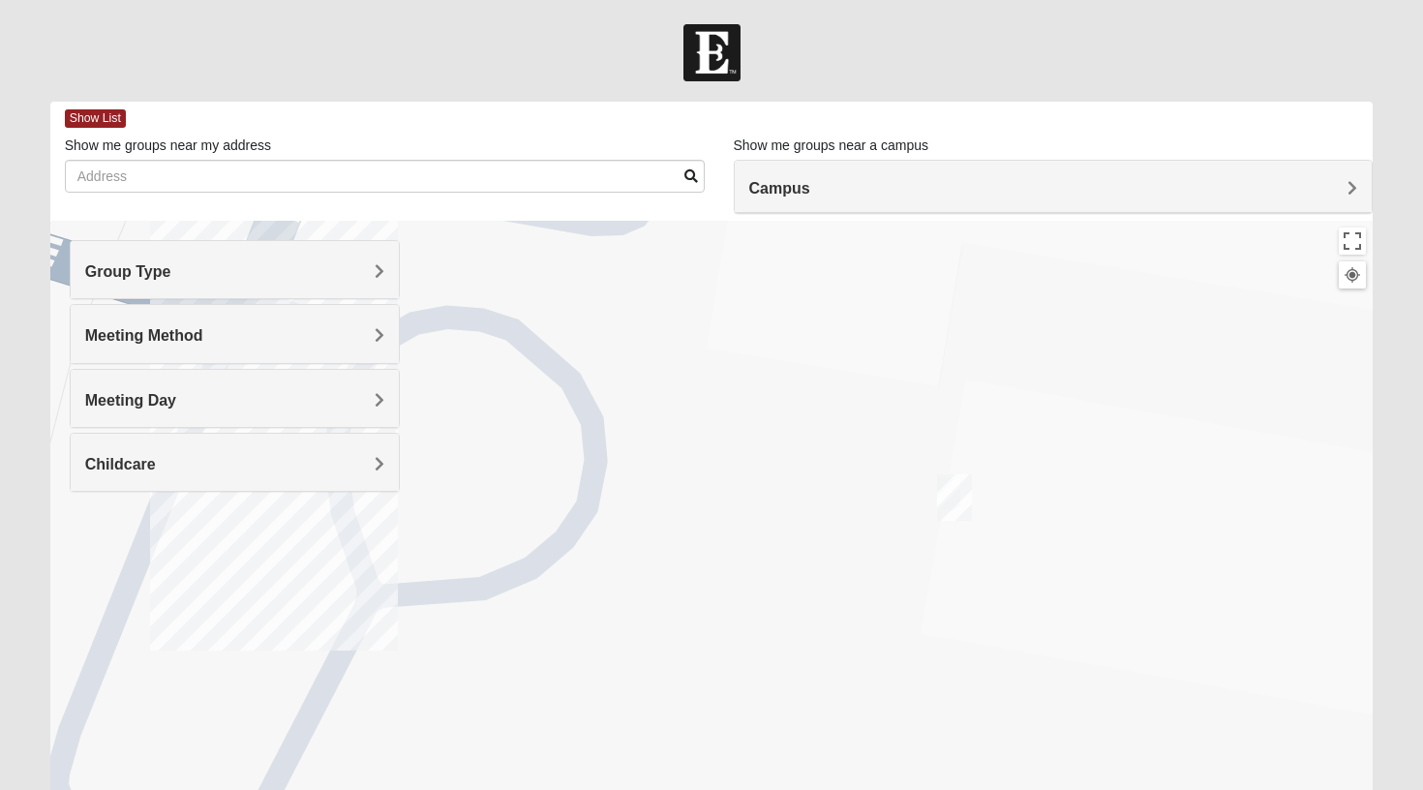
drag, startPoint x: 1106, startPoint y: 367, endPoint x: 662, endPoint y: 390, distance: 444.9
click at [661, 390] on div at bounding box center [711, 608] width 1323 height 774
click at [954, 493] on img "St. Johns" at bounding box center [954, 497] width 35 height 46
click at [1035, 400] on button "Close" at bounding box center [1058, 411] width 46 height 46
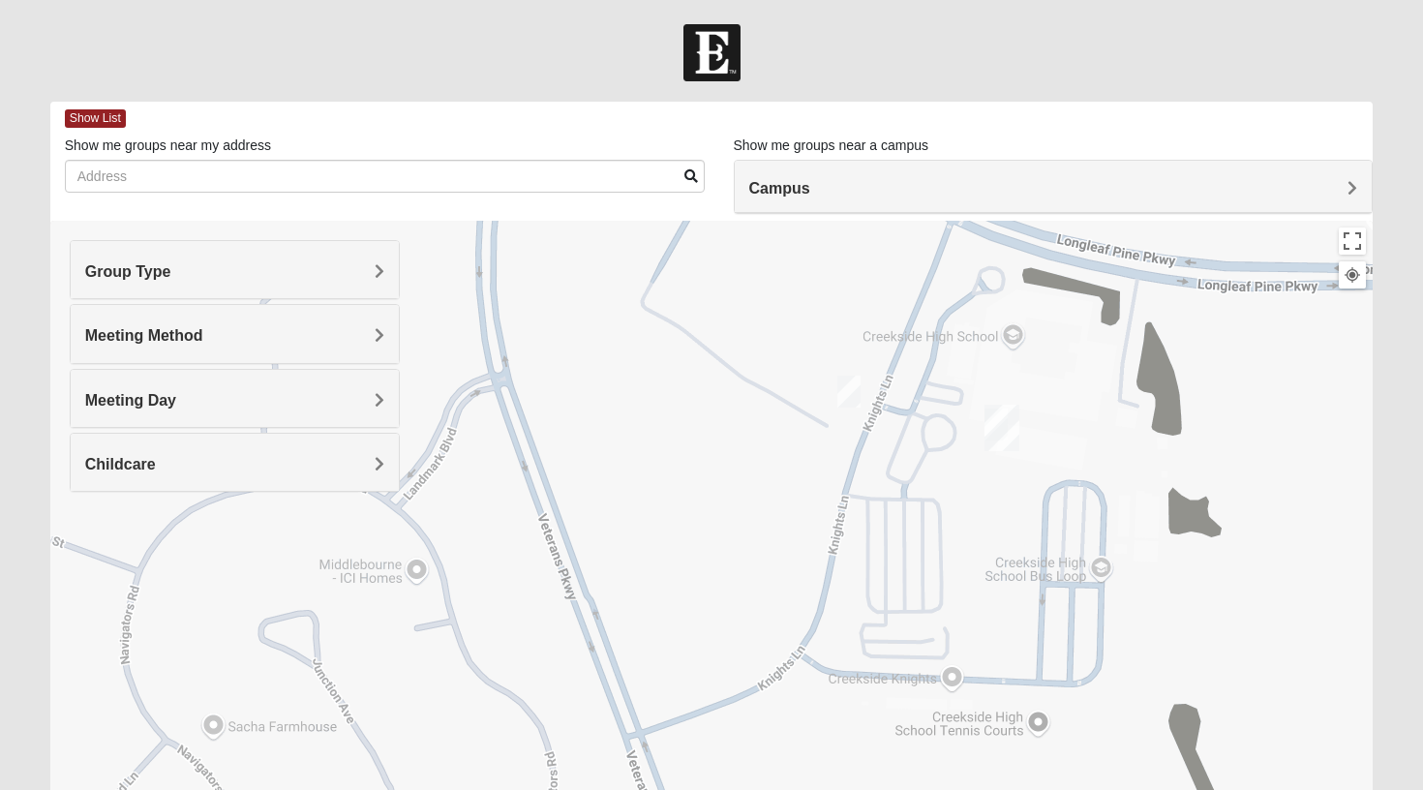
click at [846, 403] on img "On Campus Mixed Doerr 32259" at bounding box center [848, 392] width 23 height 32
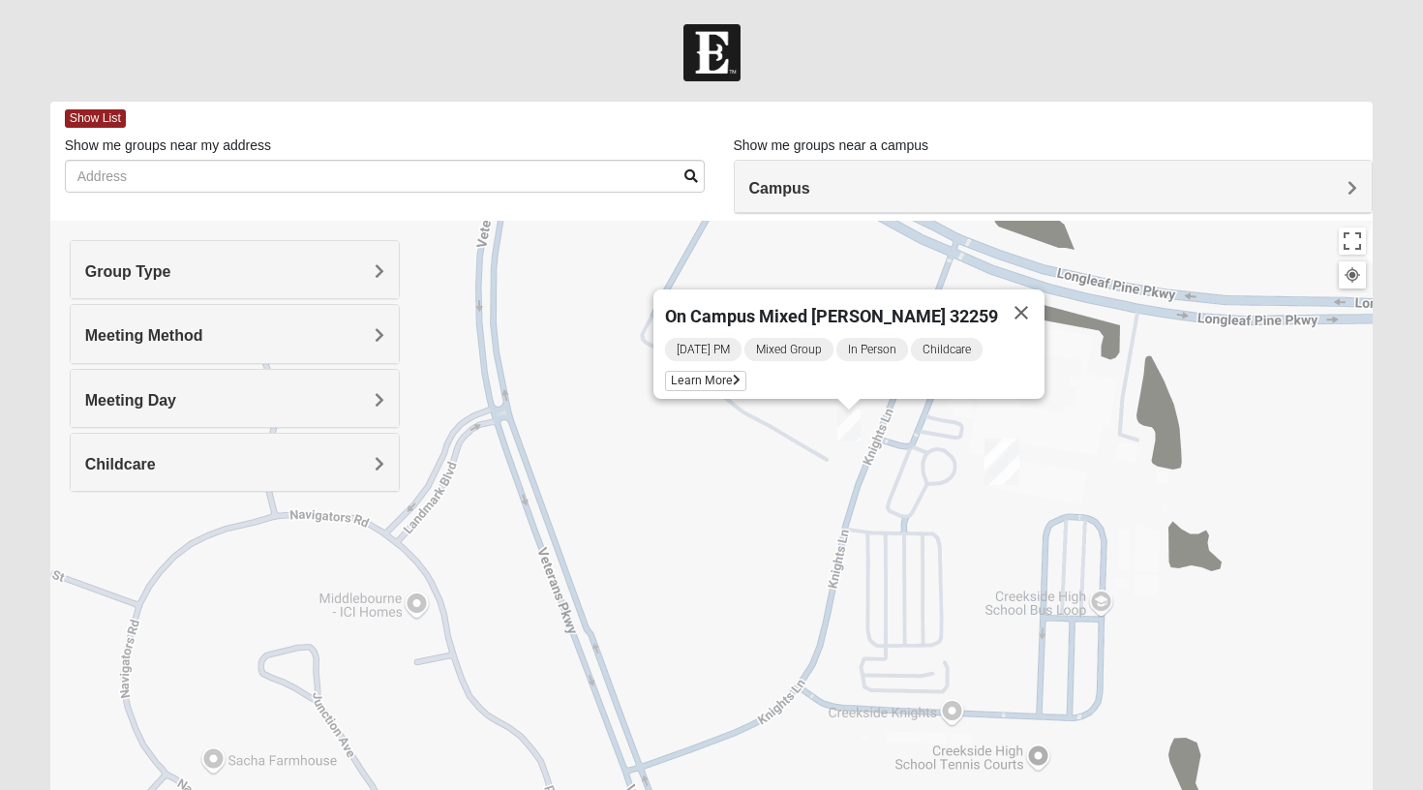
click at [1125, 393] on div "On Campus Mixed Doerr 32259 Monday PM Mixed Group In Person Childcare Learn More" at bounding box center [711, 608] width 1323 height 774
click at [1000, 469] on img "St. Johns" at bounding box center [1001, 461] width 35 height 46
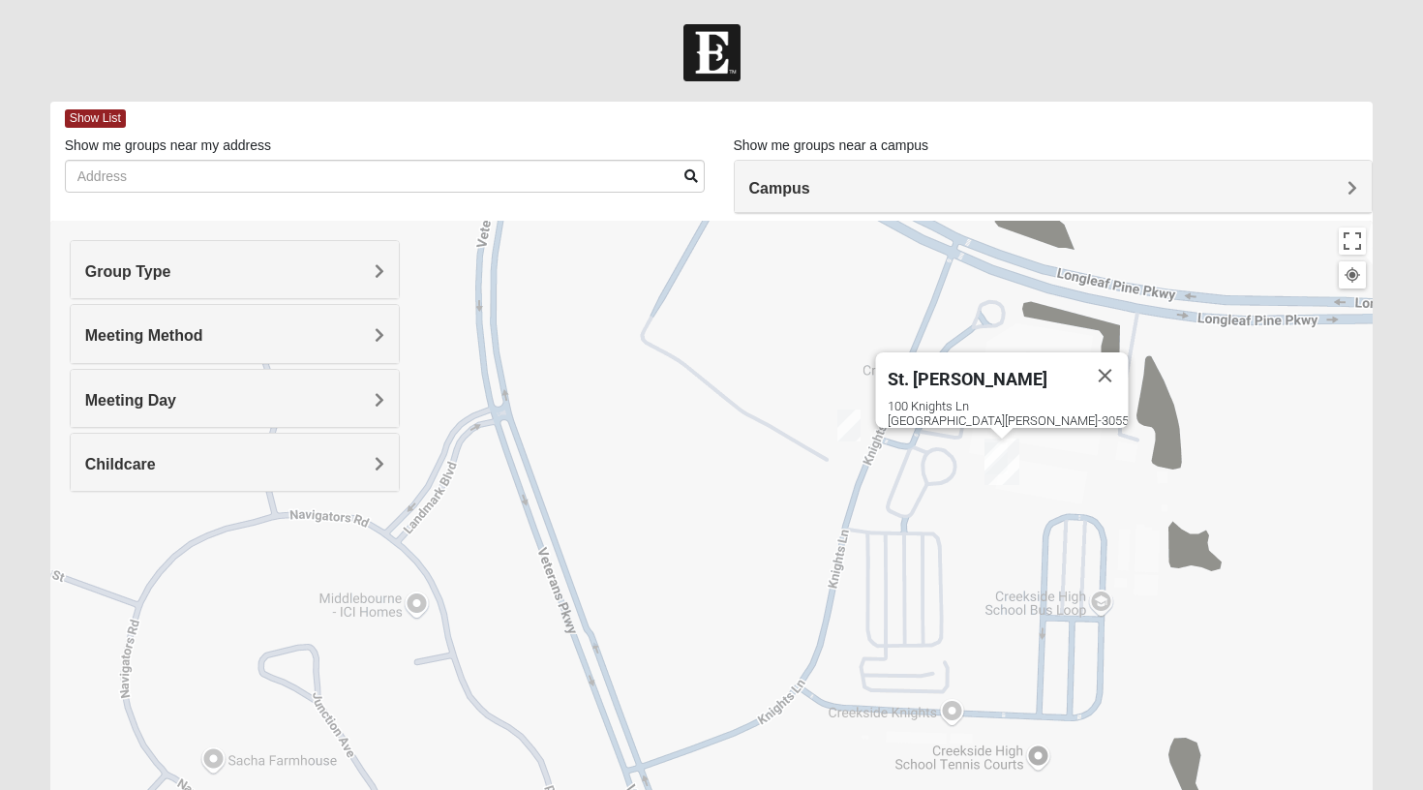
click at [336, 261] on div "Group Type" at bounding box center [235, 269] width 329 height 57
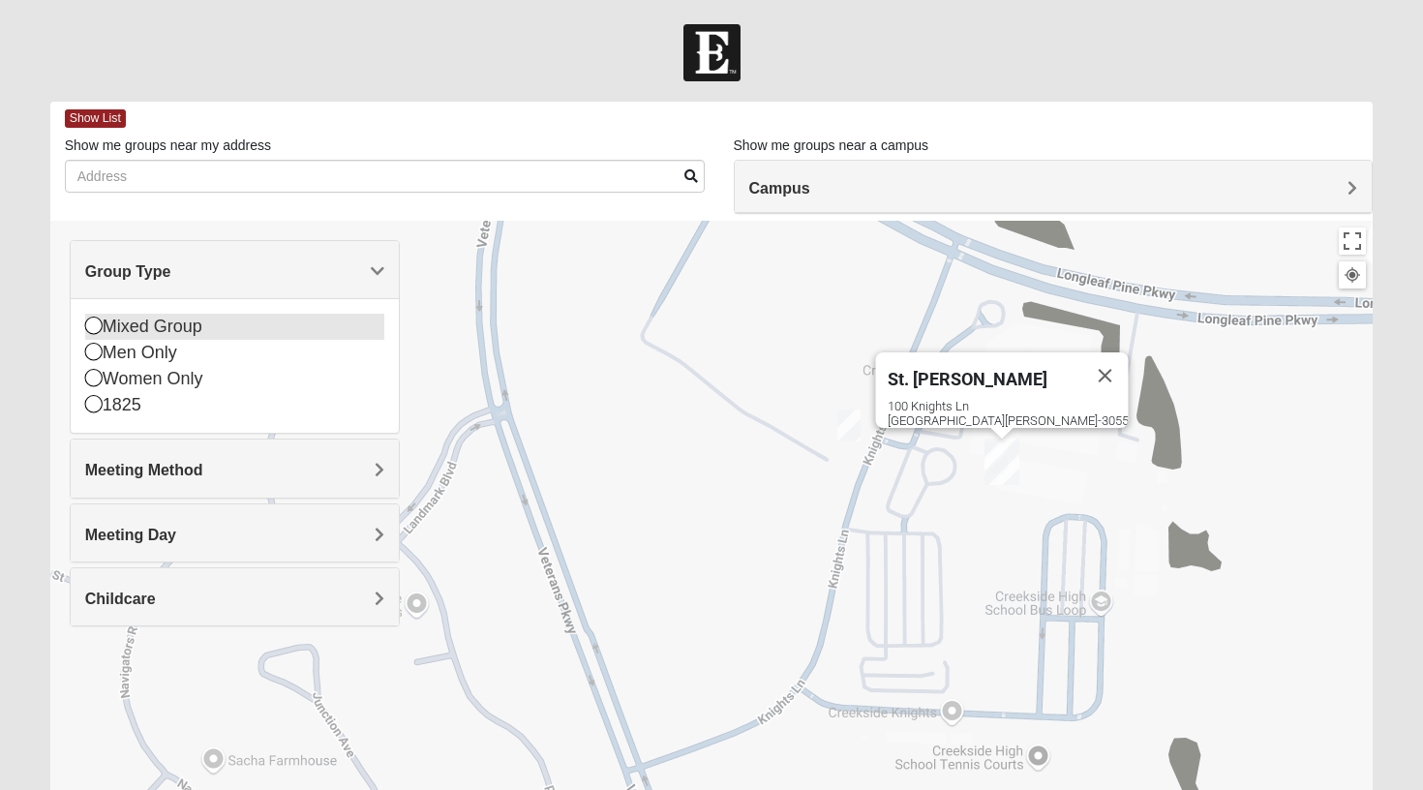
click at [167, 325] on div "Mixed Group" at bounding box center [235, 327] width 300 height 26
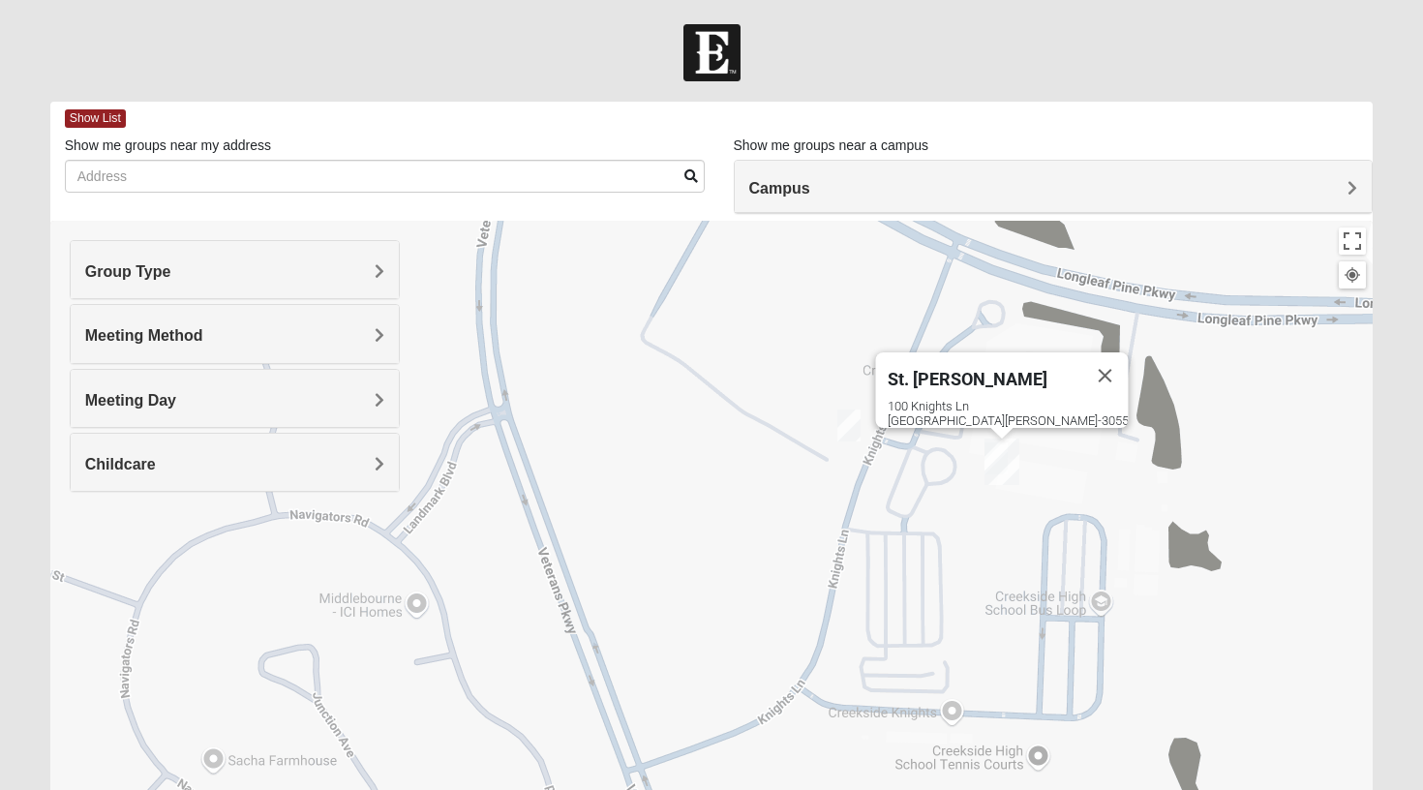
click at [175, 353] on div "Meeting Method" at bounding box center [235, 333] width 329 height 57
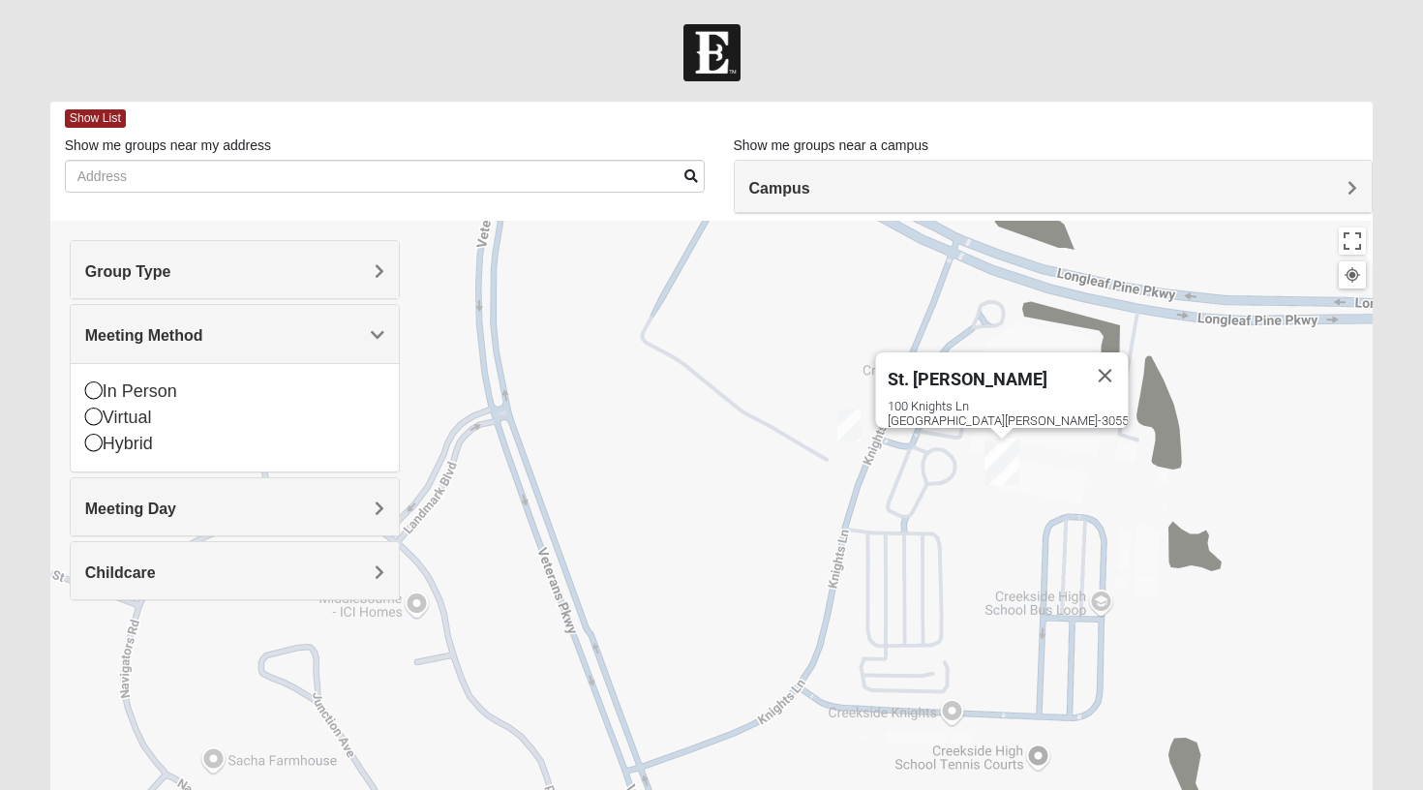
click at [175, 348] on div "Meeting Method" at bounding box center [235, 333] width 329 height 57
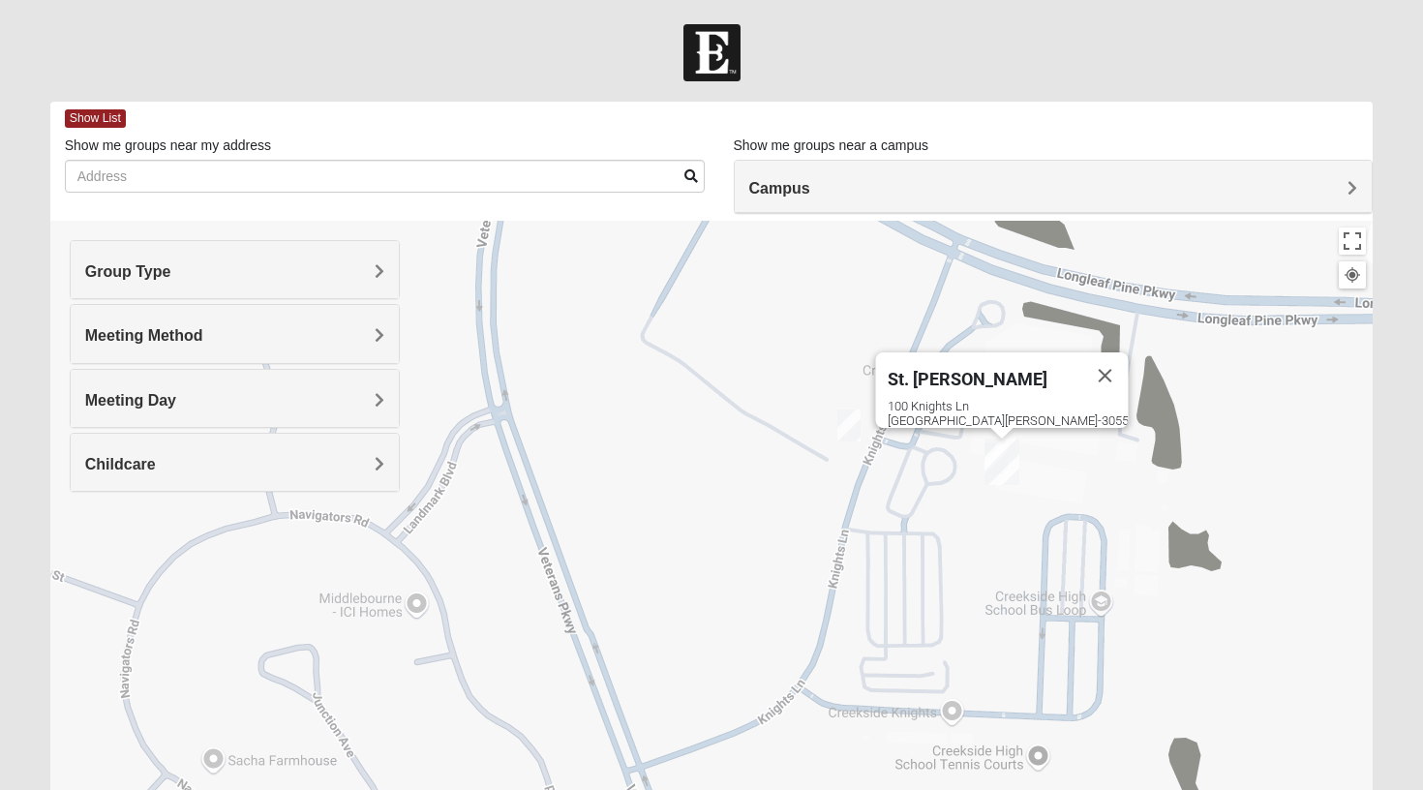
click at [172, 380] on div "Meeting Day" at bounding box center [235, 398] width 329 height 57
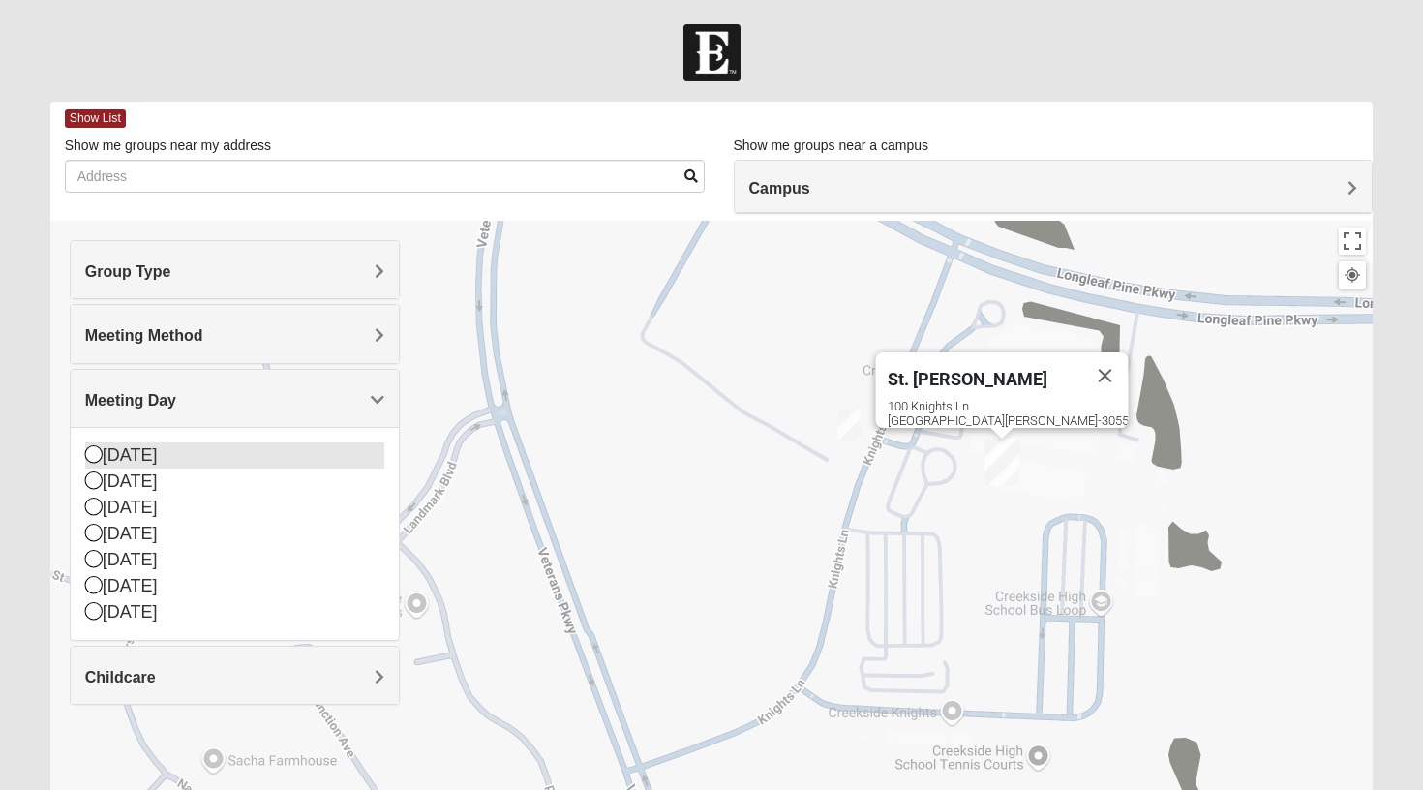
click at [130, 460] on div "[DATE]" at bounding box center [235, 455] width 300 height 26
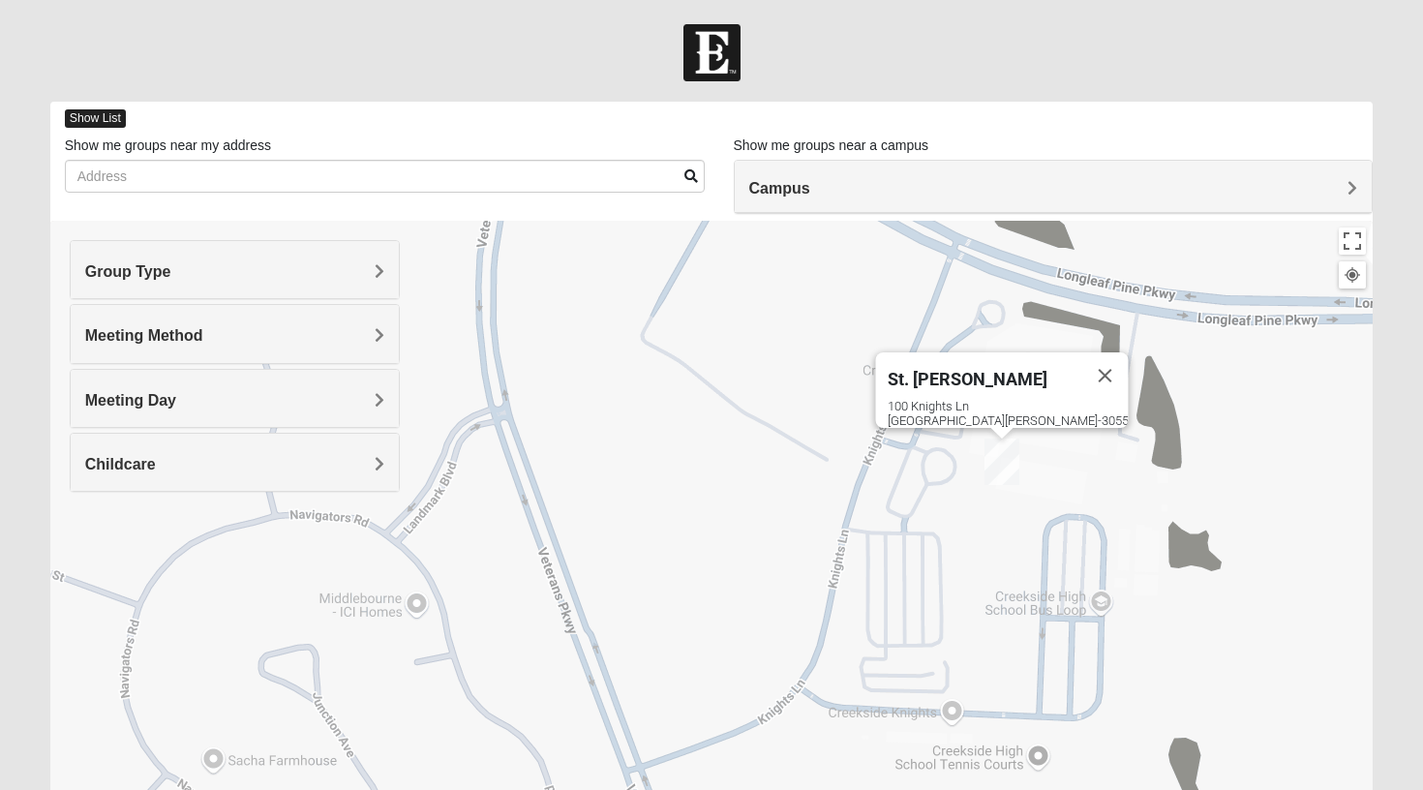
click at [87, 122] on span "Show List" at bounding box center [95, 118] width 61 height 18
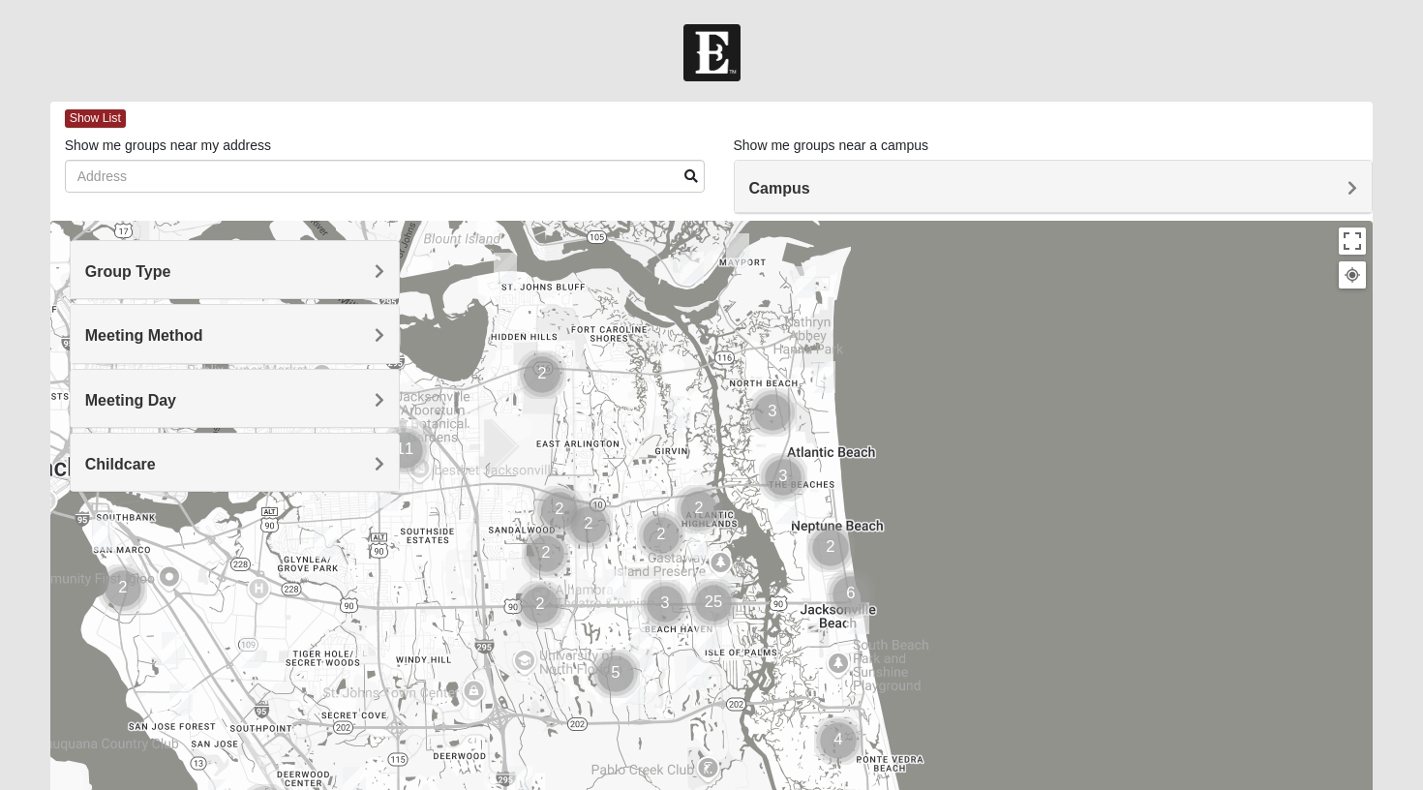
click at [228, 385] on div "Meeting Day" at bounding box center [235, 398] width 329 height 57
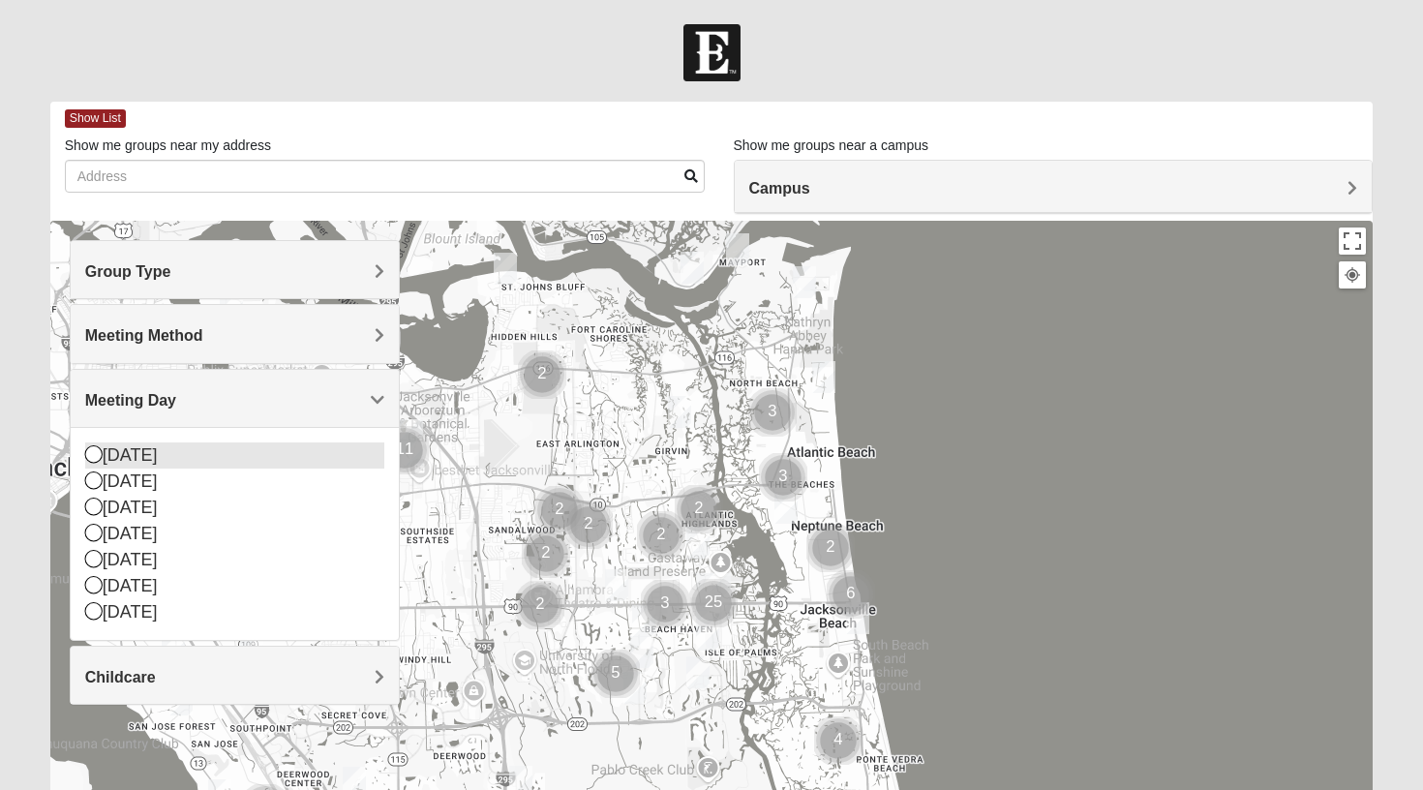
click at [123, 448] on div "[DATE]" at bounding box center [235, 455] width 300 height 26
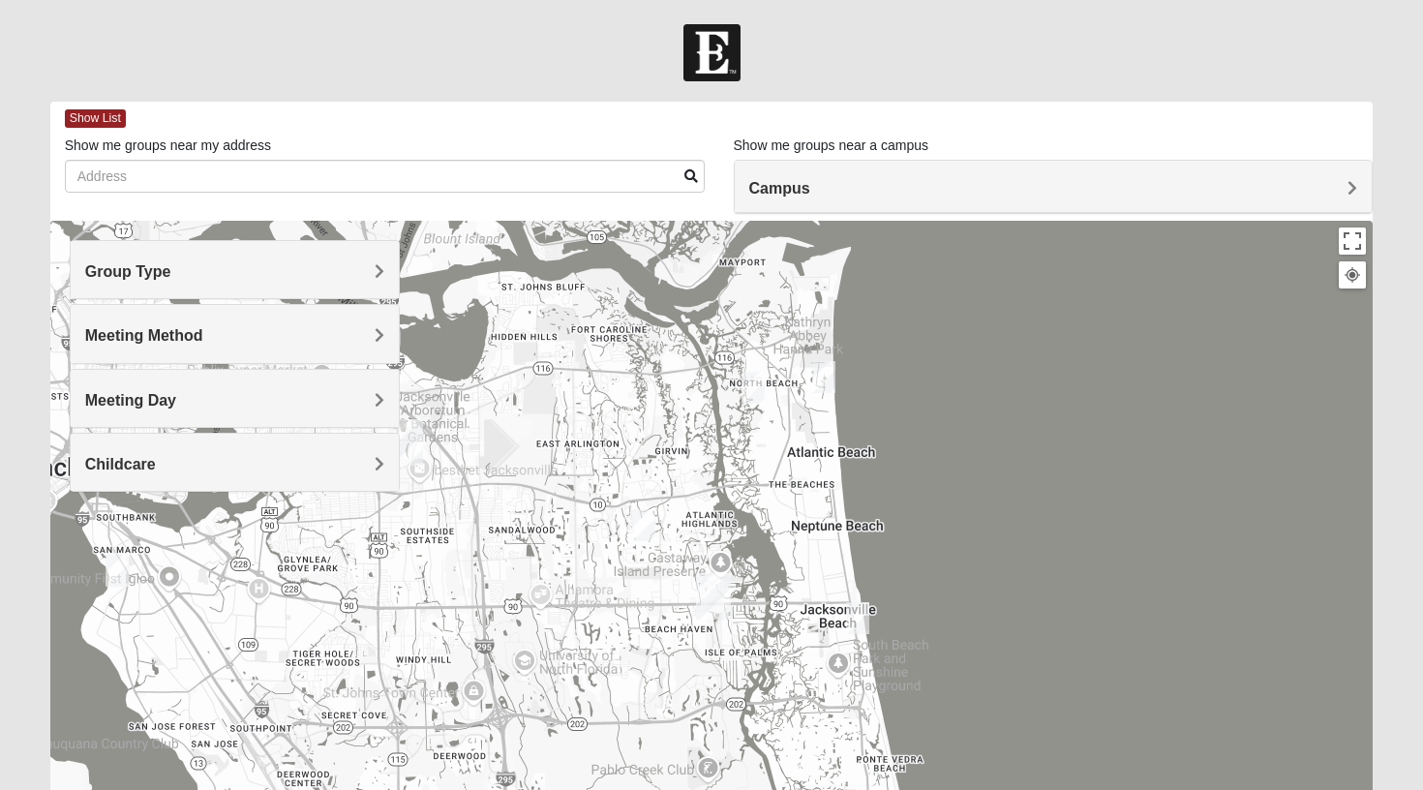
click at [202, 270] on h4 "Group Type" at bounding box center [235, 271] width 300 height 18
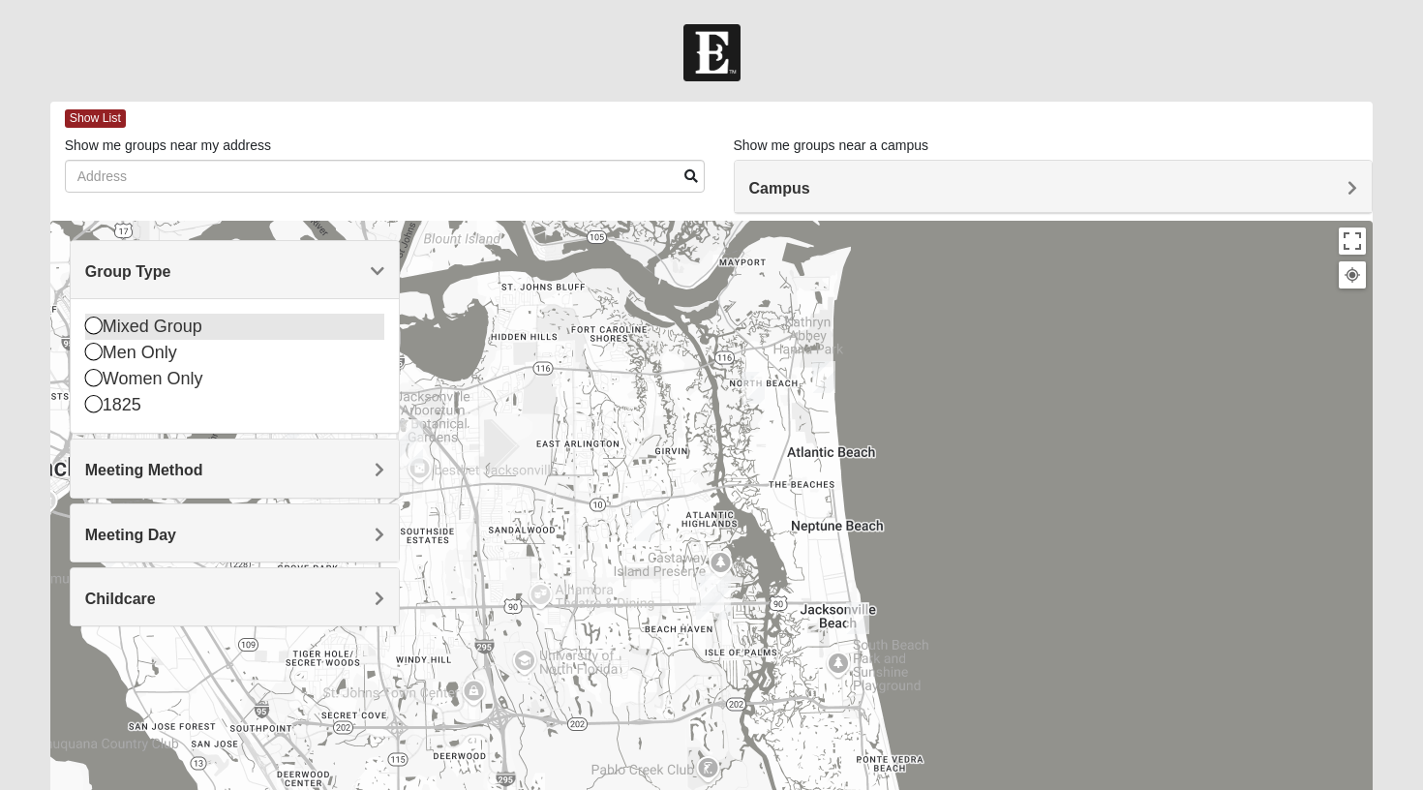
click at [183, 318] on div "Mixed Group" at bounding box center [235, 327] width 300 height 26
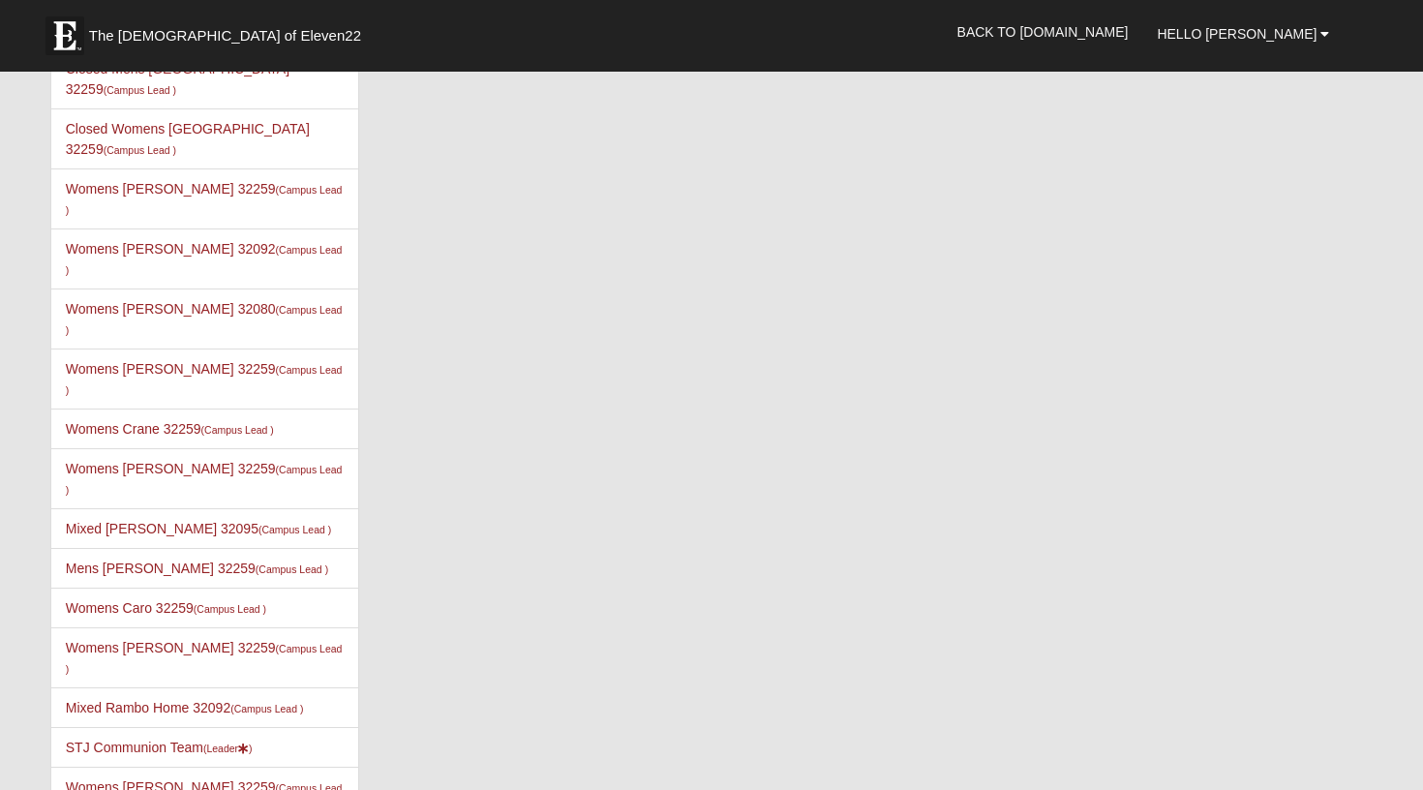
scroll to position [3432, 0]
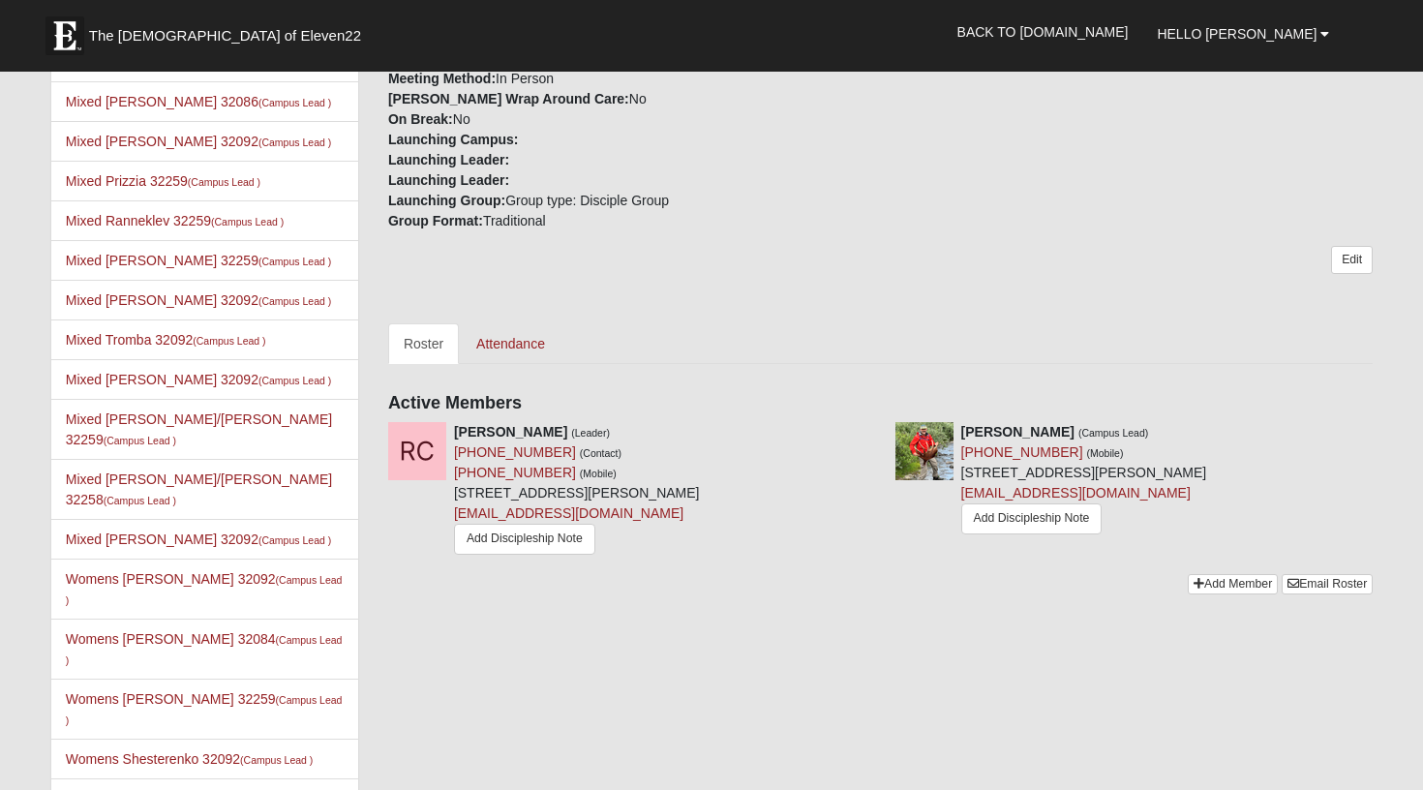
scroll to position [576, 0]
click at [1245, 578] on link "Add Member" at bounding box center [1233, 585] width 90 height 20
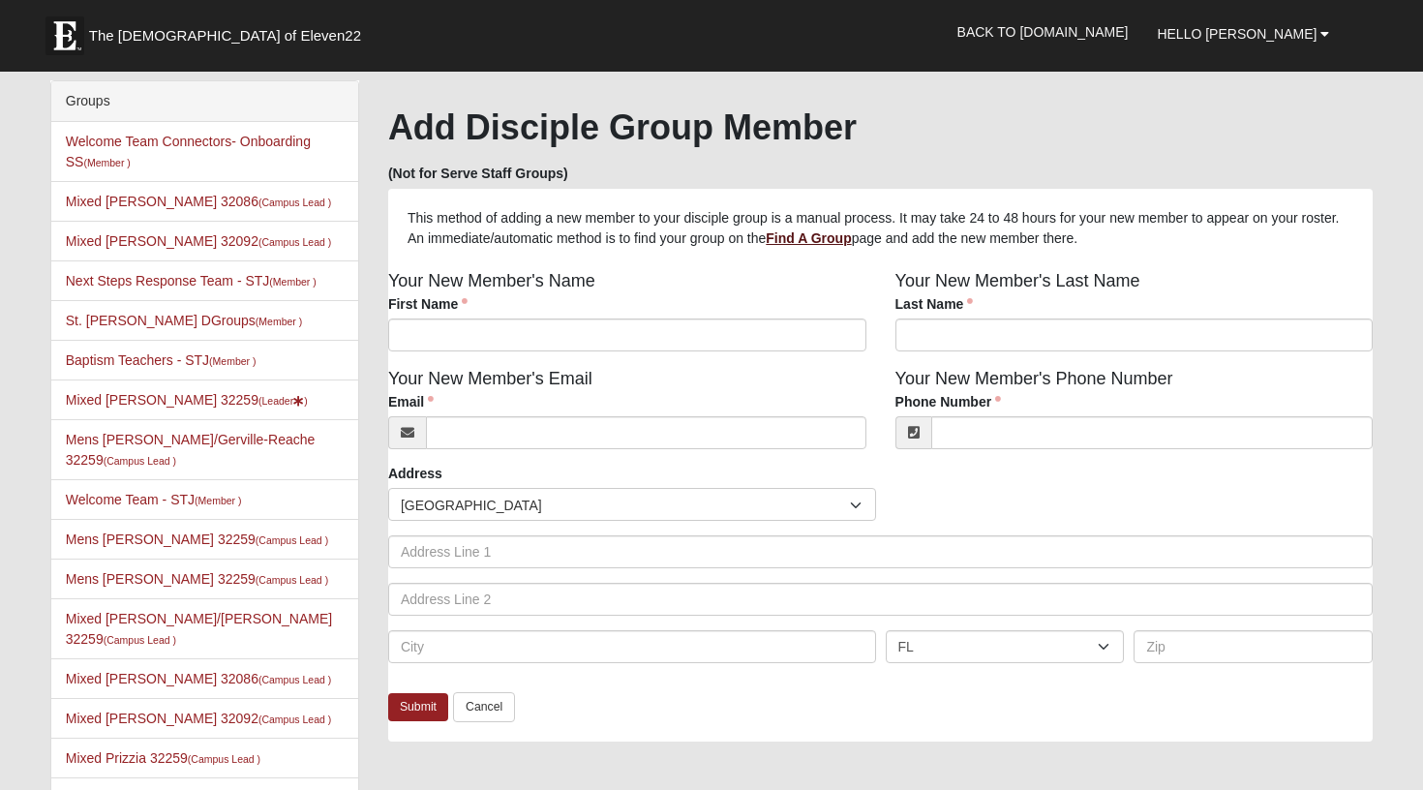
click at [851, 238] on b "Find A Group" at bounding box center [808, 237] width 85 height 15
